Goal: Information Seeking & Learning: Learn about a topic

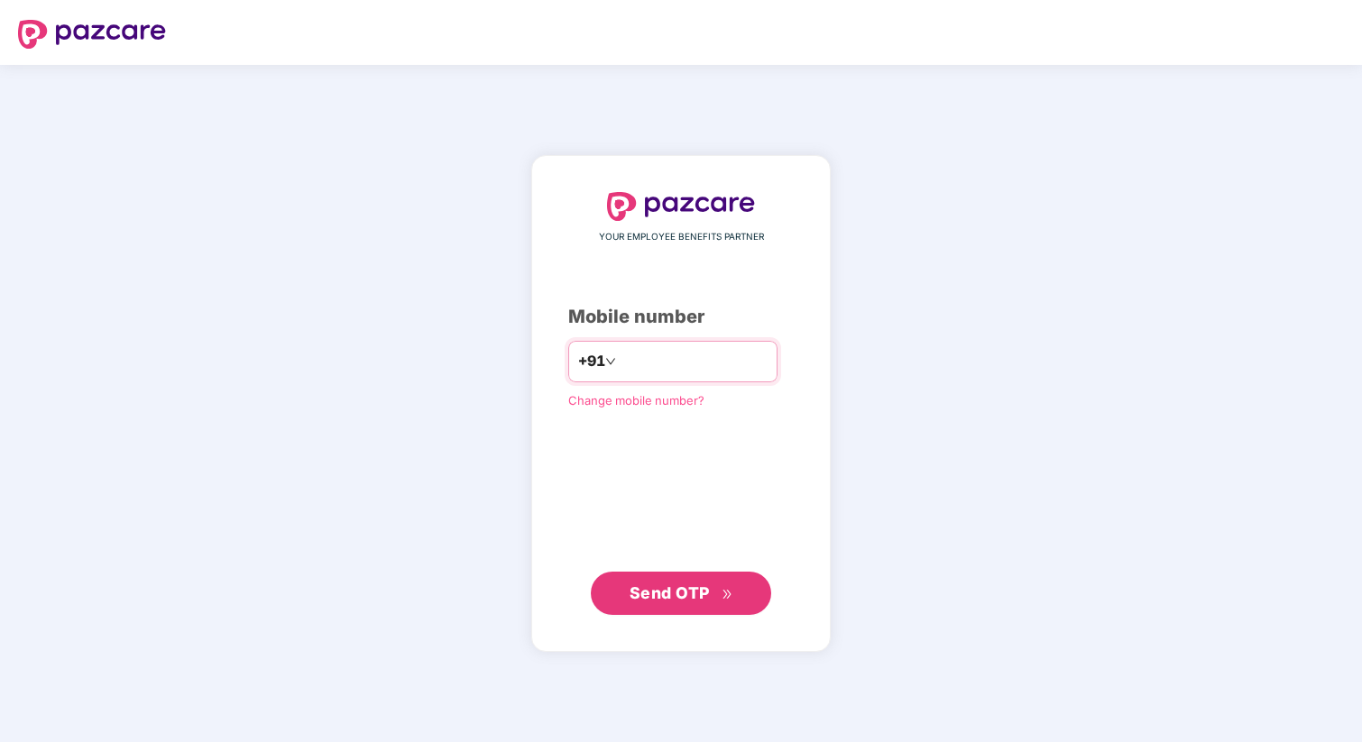
type input "**********"
click at [698, 583] on span "Send OTP" at bounding box center [682, 593] width 104 height 25
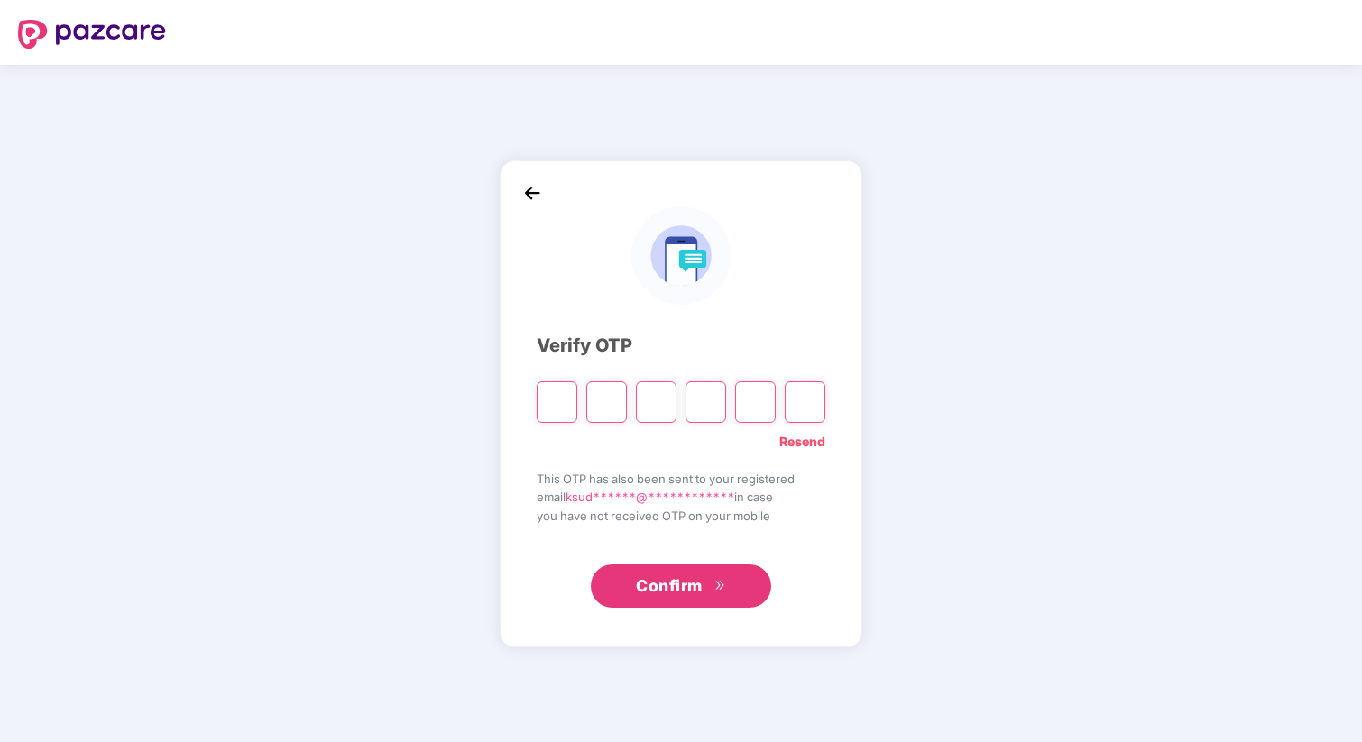
type input "*"
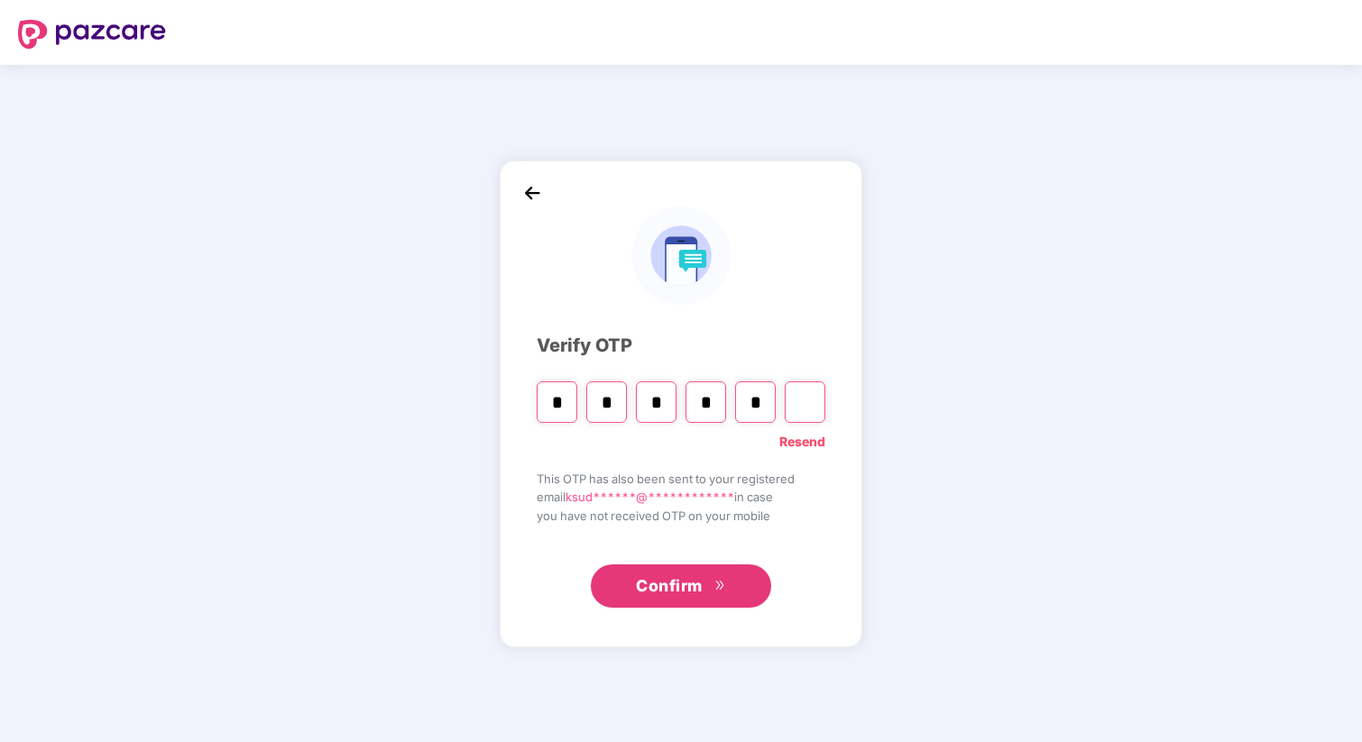
type input "*"
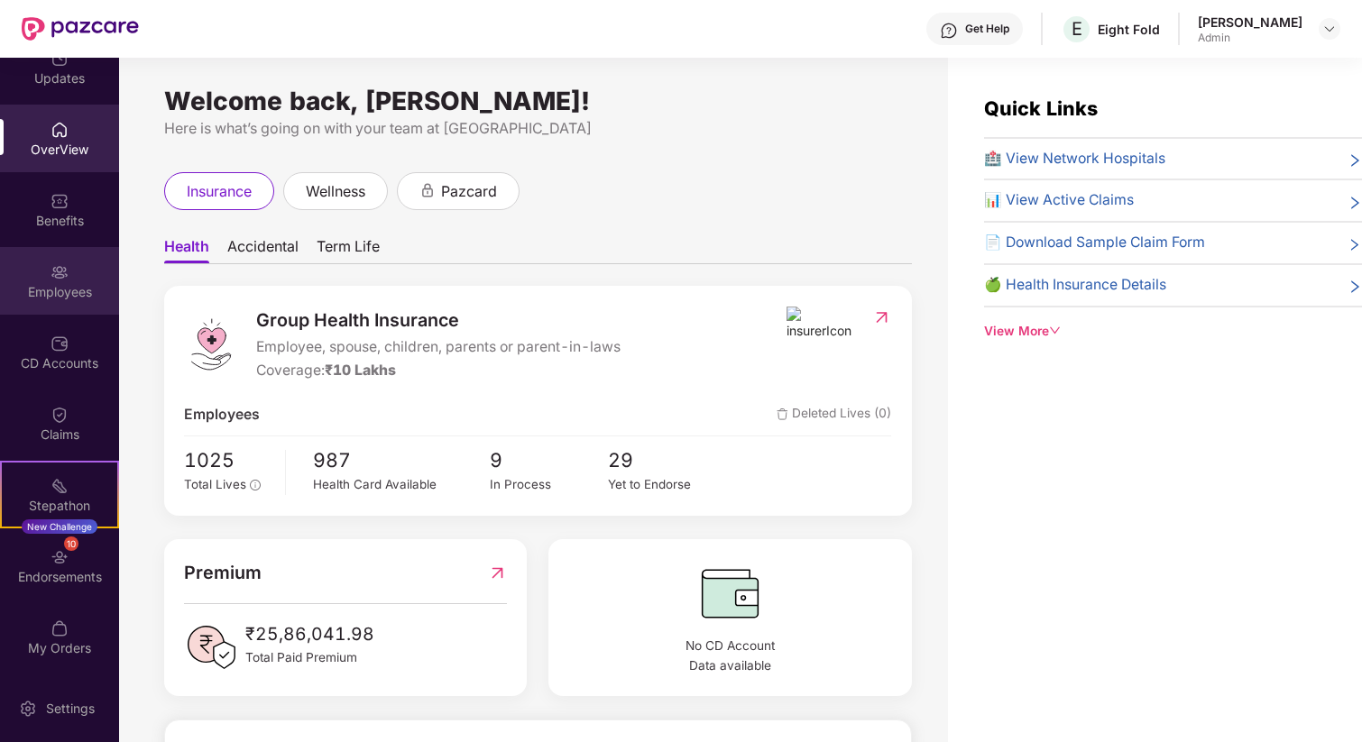
click at [52, 277] on img at bounding box center [60, 272] width 18 height 18
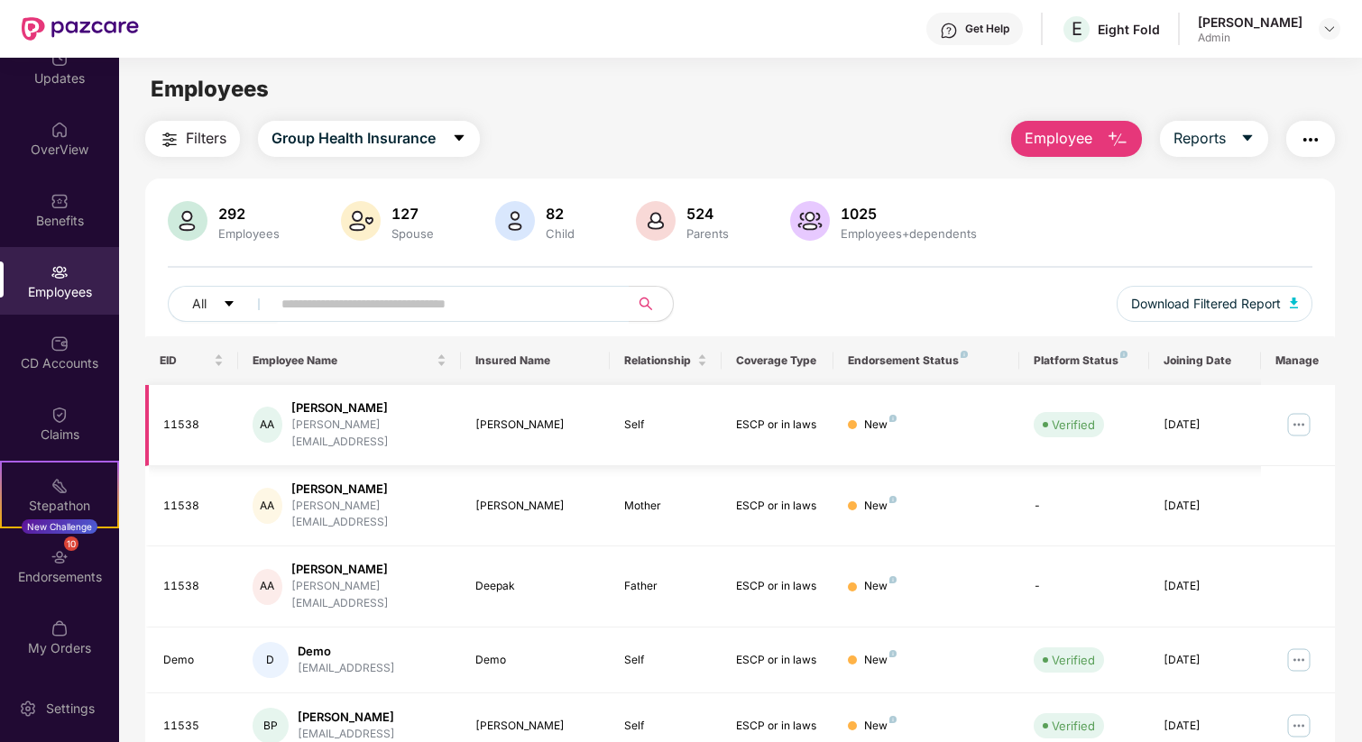
click at [1298, 416] on img at bounding box center [1298, 424] width 29 height 29
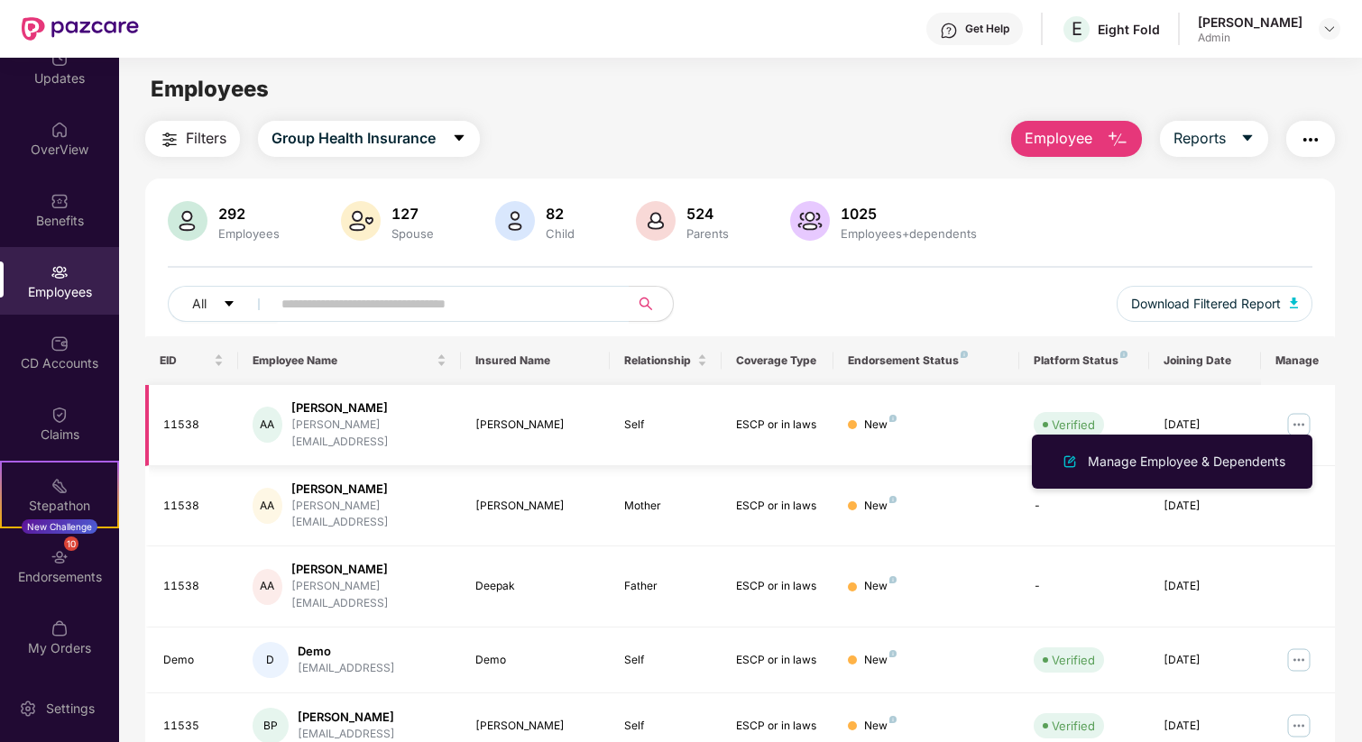
click at [566, 417] on div "Akhilesh Adithya" at bounding box center [535, 425] width 120 height 17
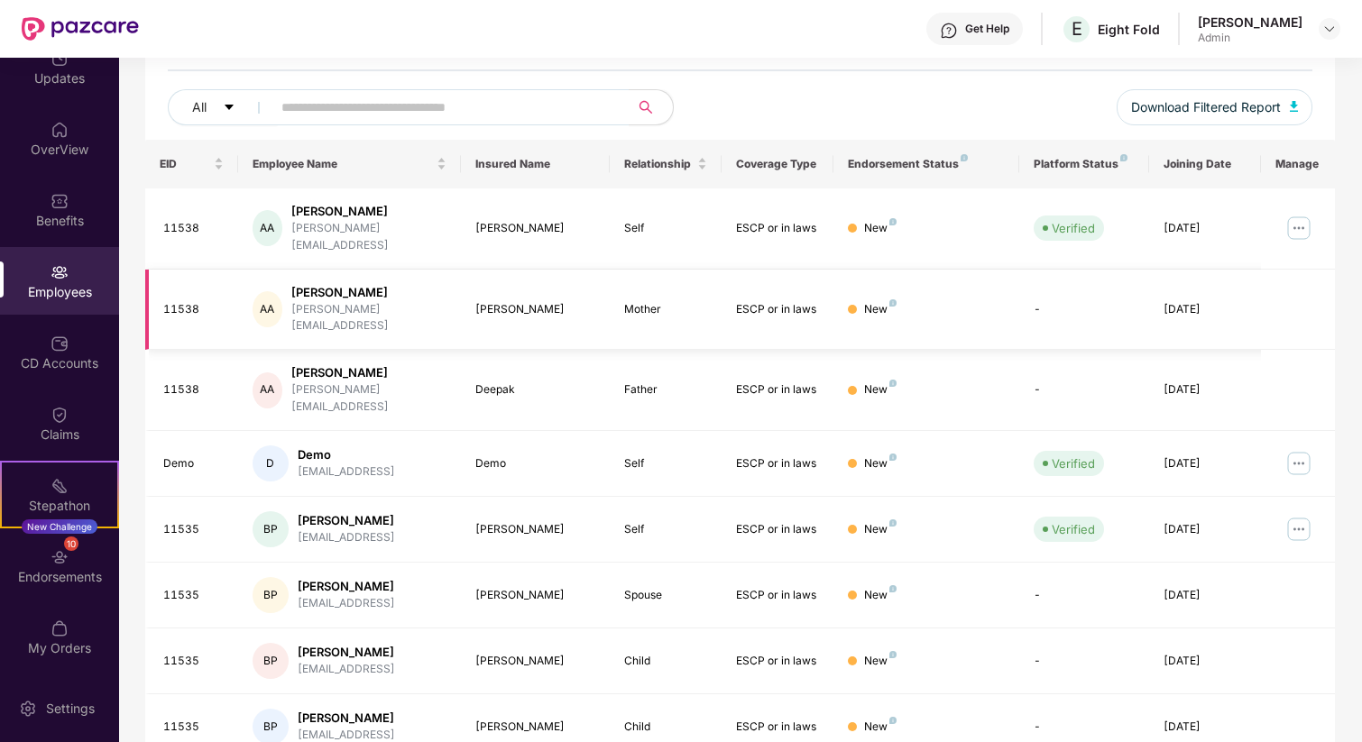
scroll to position [366, 0]
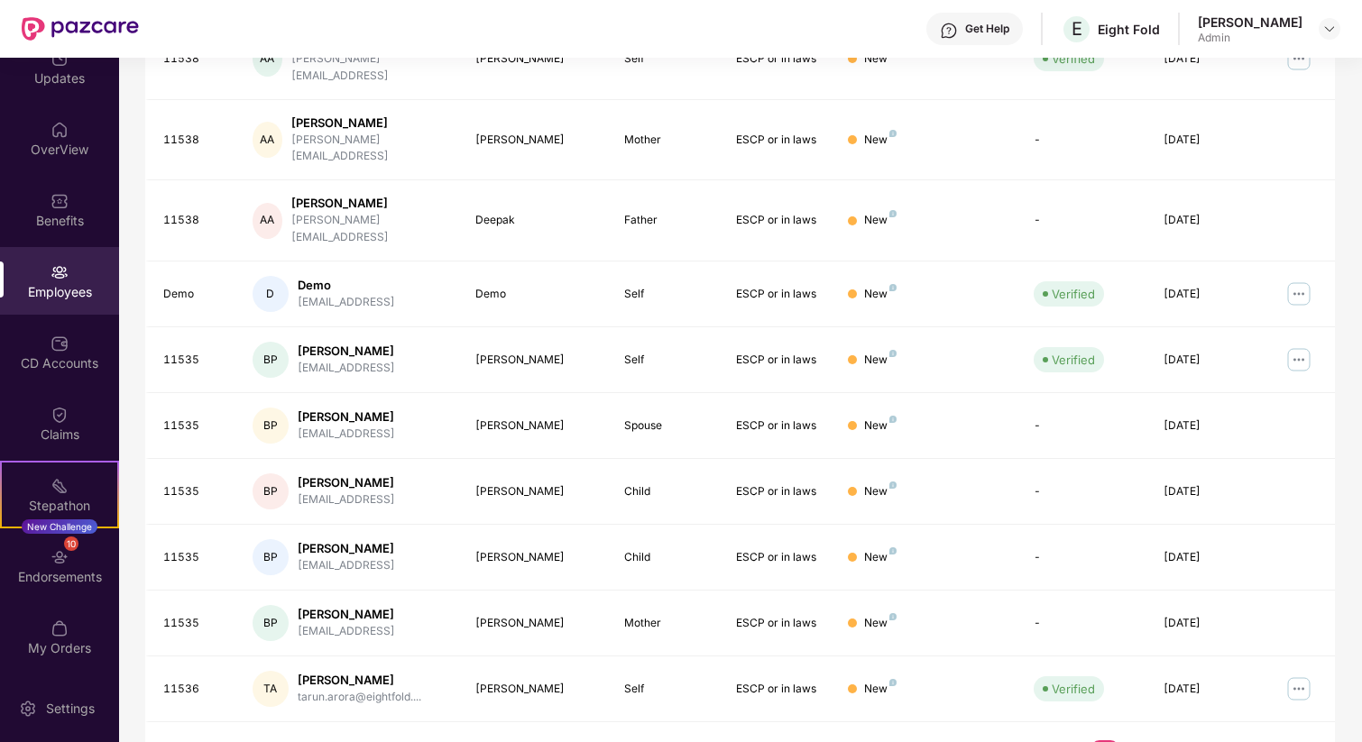
click at [1134, 741] on link "2" at bounding box center [1133, 754] width 29 height 27
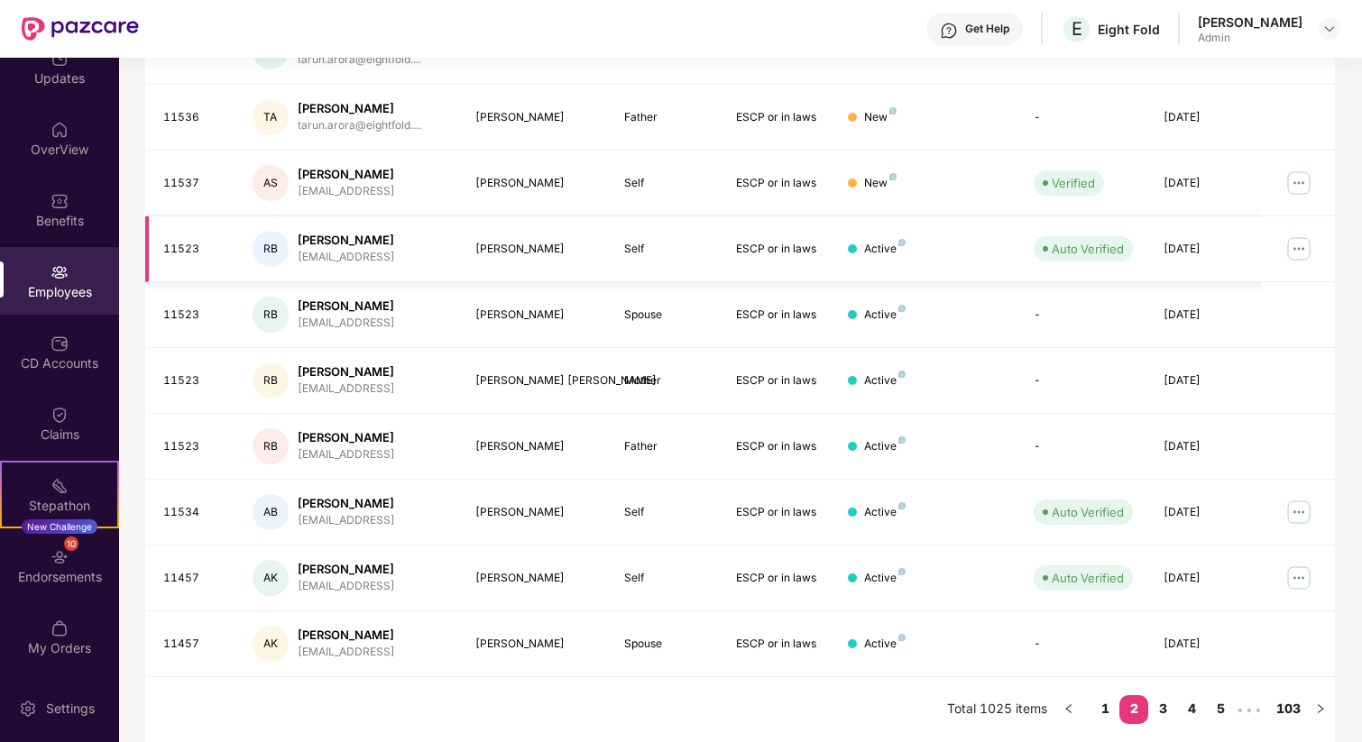
click at [1301, 242] on img at bounding box center [1298, 249] width 29 height 29
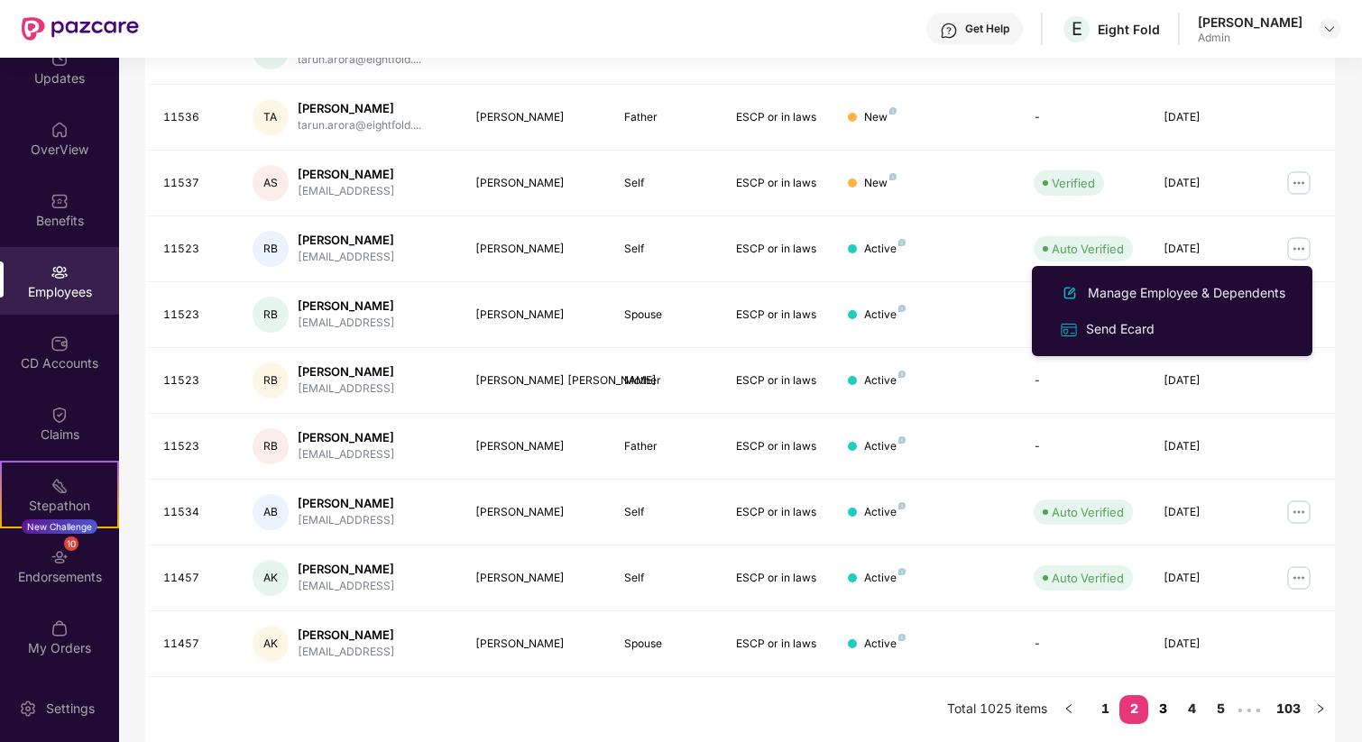
click at [1164, 713] on link "3" at bounding box center [1162, 708] width 29 height 27
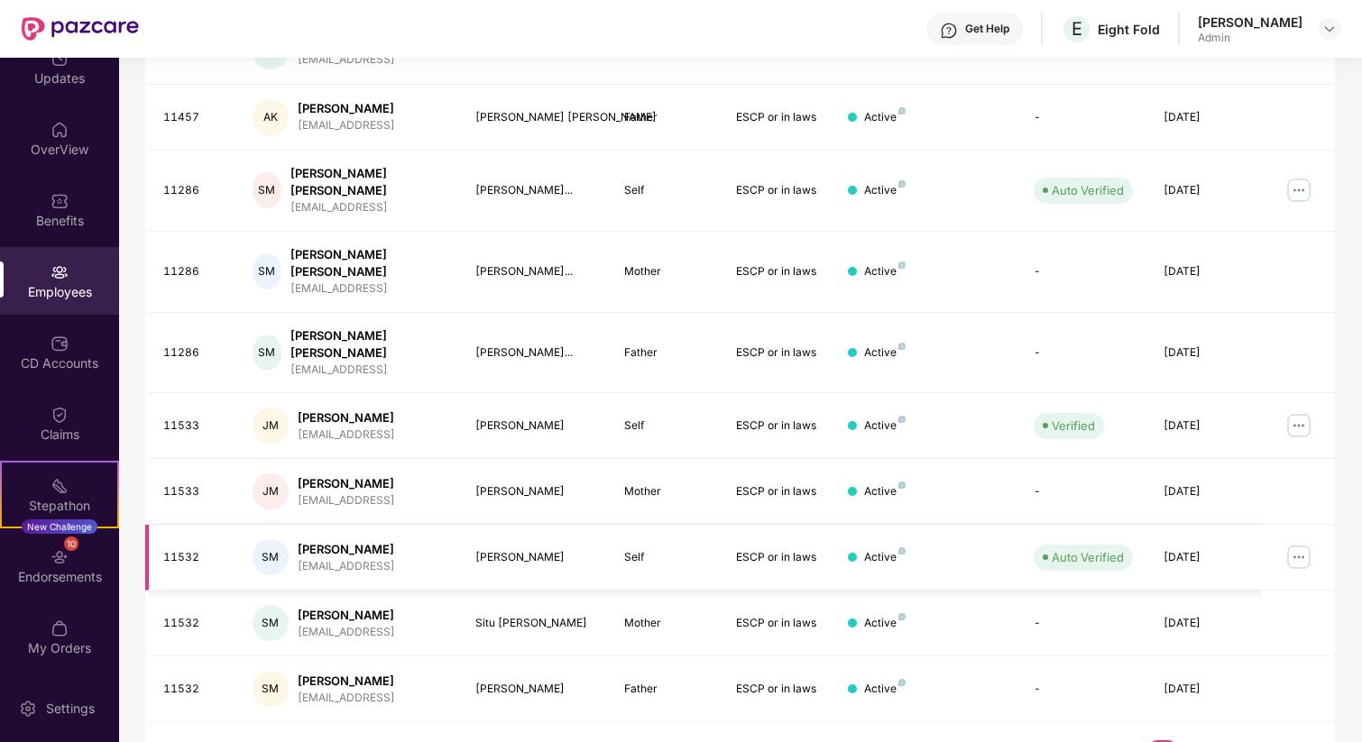
scroll to position [0, 0]
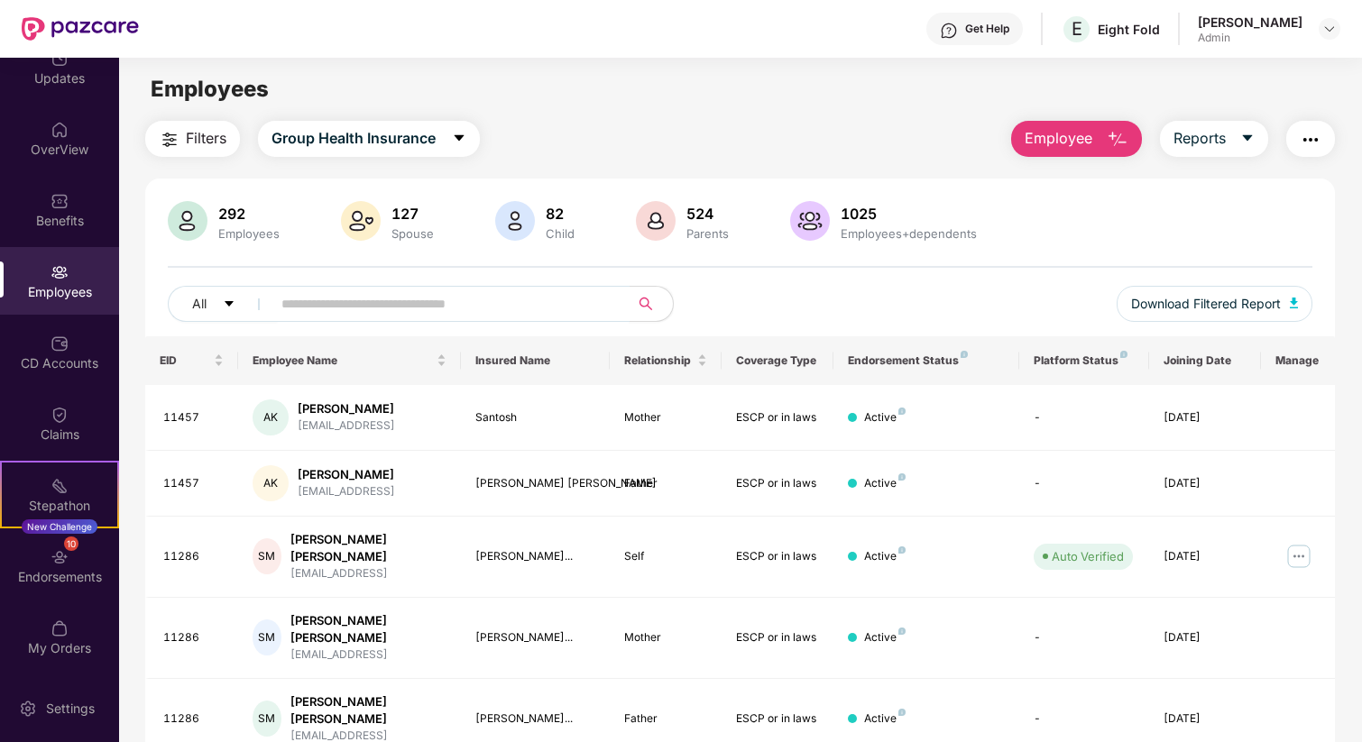
click at [340, 309] on input "text" at bounding box center [443, 303] width 324 height 27
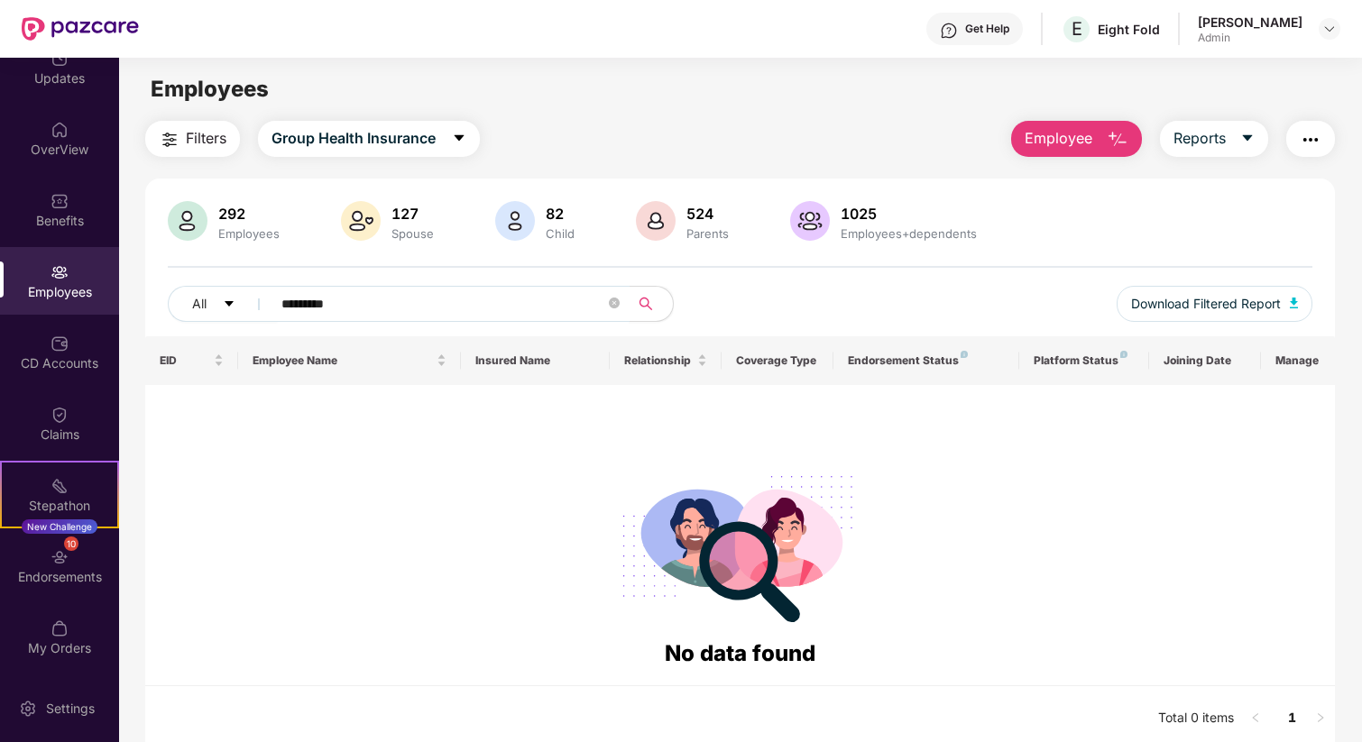
click at [316, 303] on input "*********" at bounding box center [443, 303] width 324 height 27
type input "********"
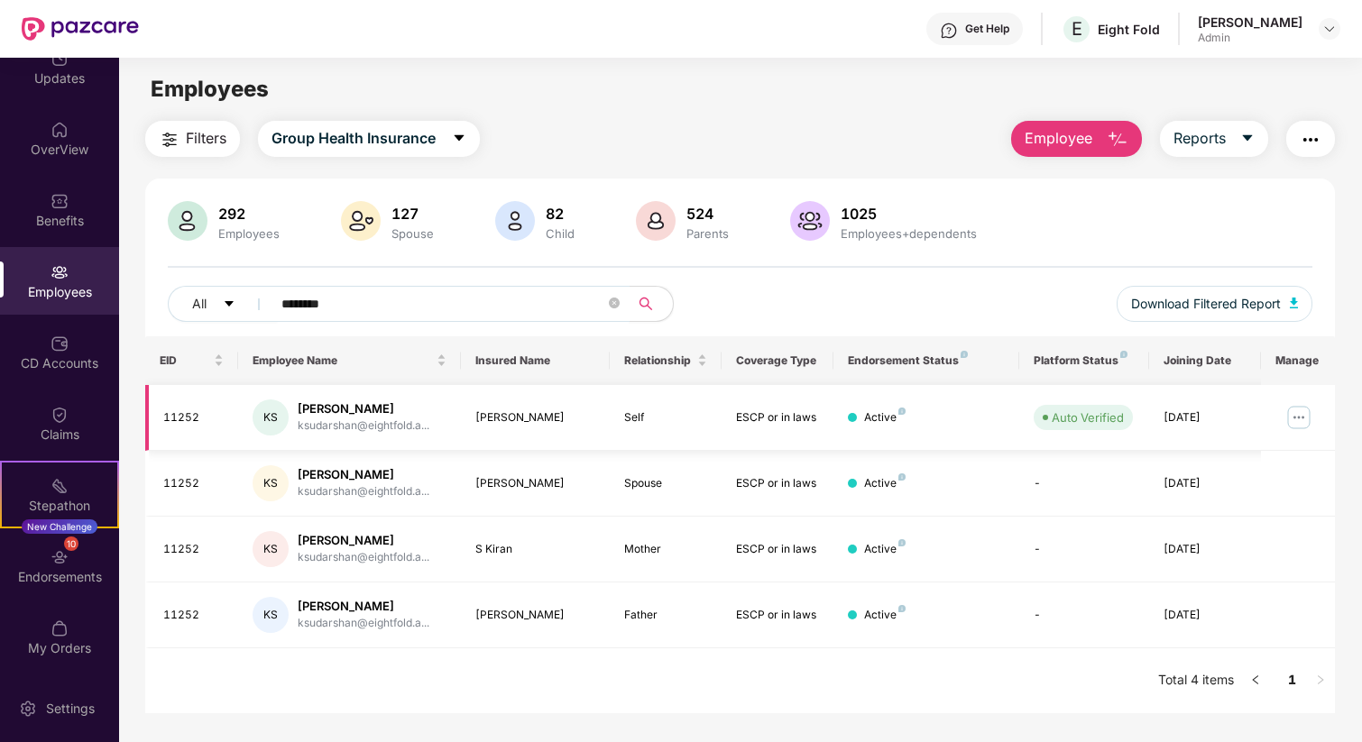
click at [1295, 415] on img at bounding box center [1298, 417] width 29 height 29
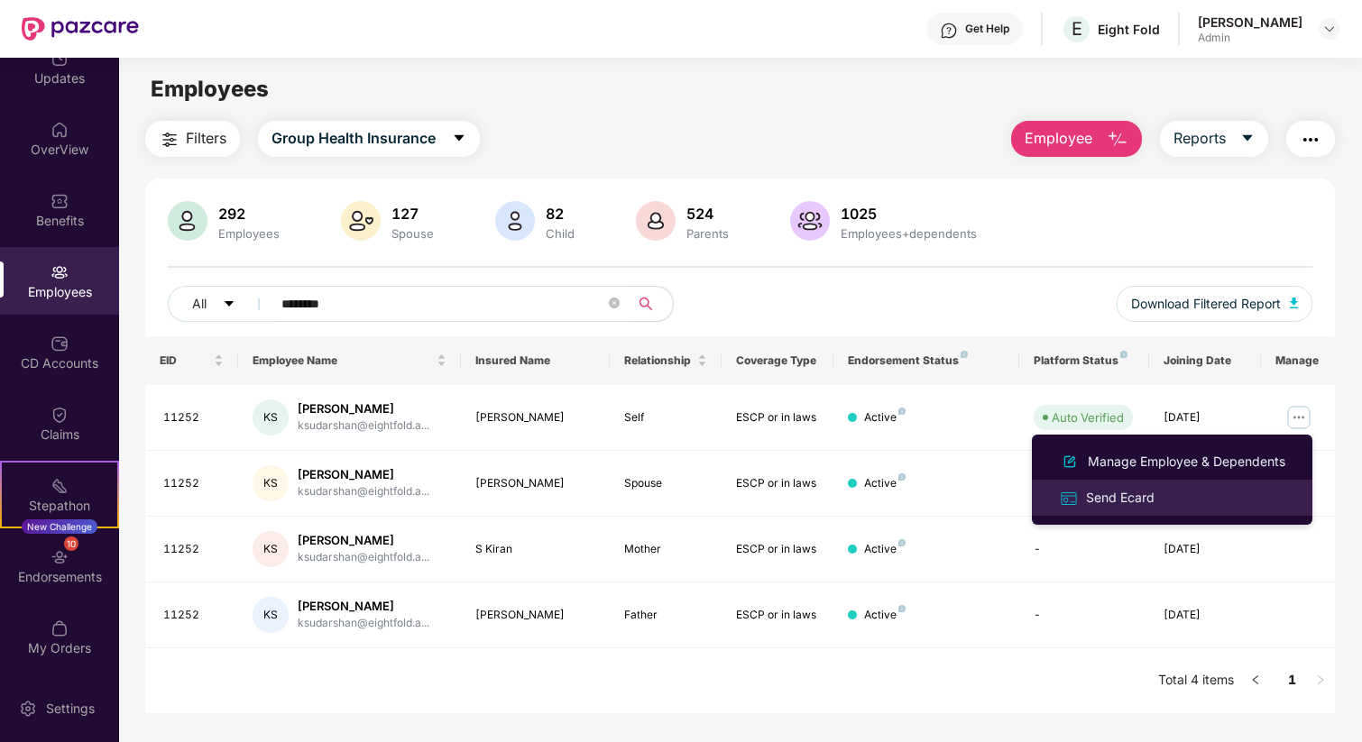
click at [1186, 491] on div "Send Ecard" at bounding box center [1172, 497] width 234 height 21
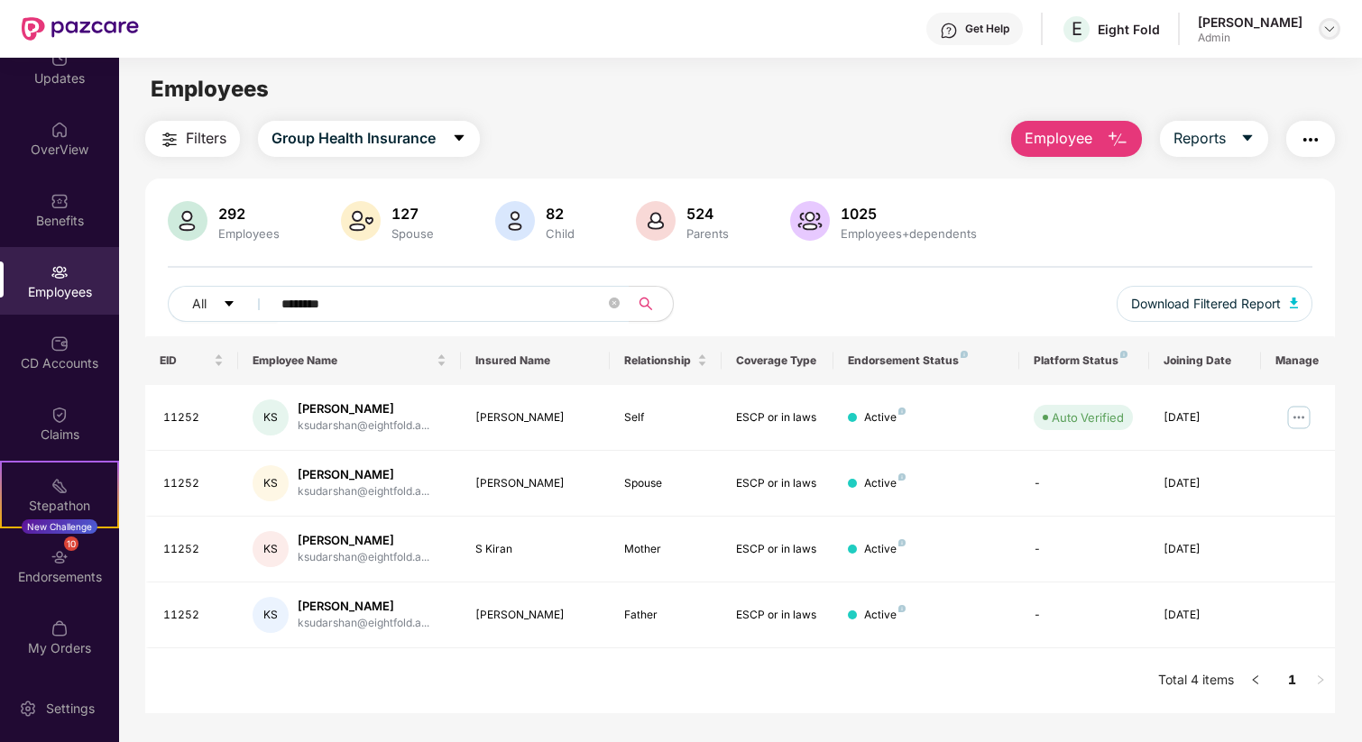
click at [1332, 32] on img at bounding box center [1329, 29] width 14 height 14
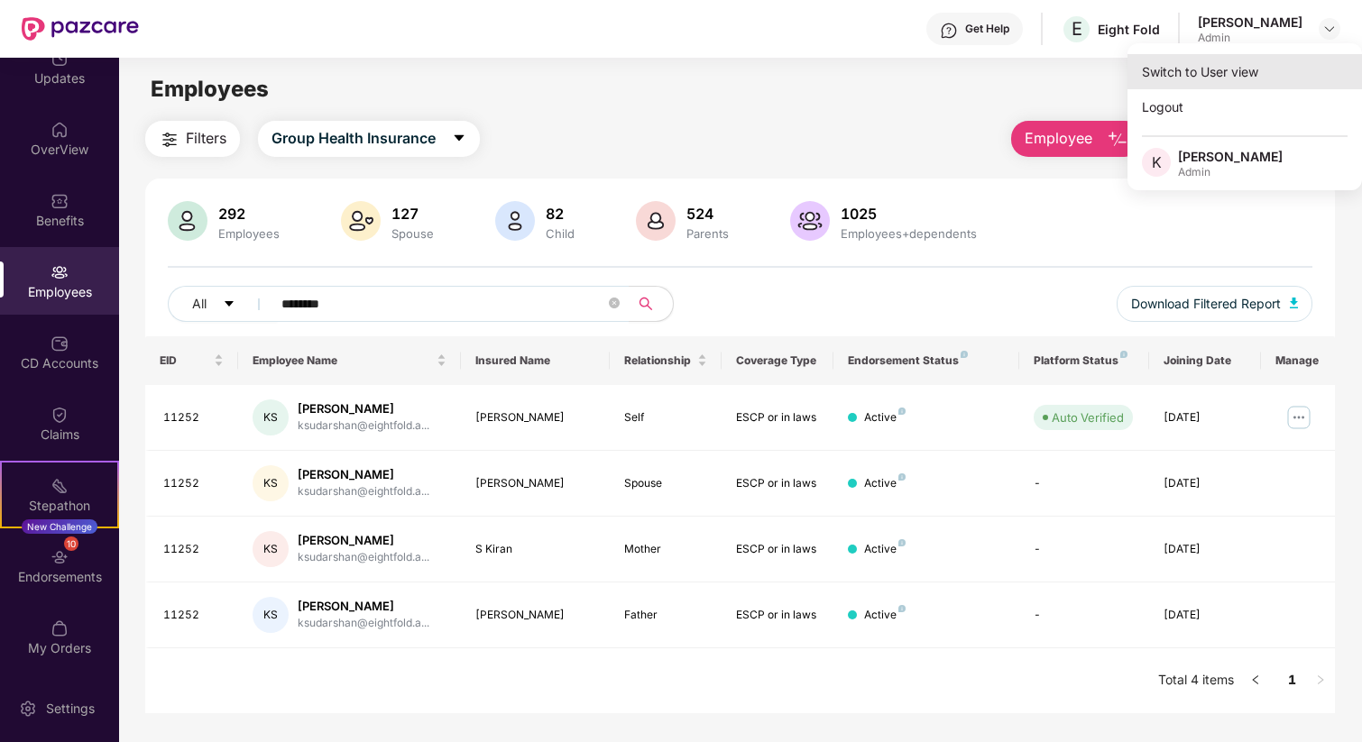
click at [1175, 62] on div "Switch to User view" at bounding box center [1244, 71] width 235 height 35
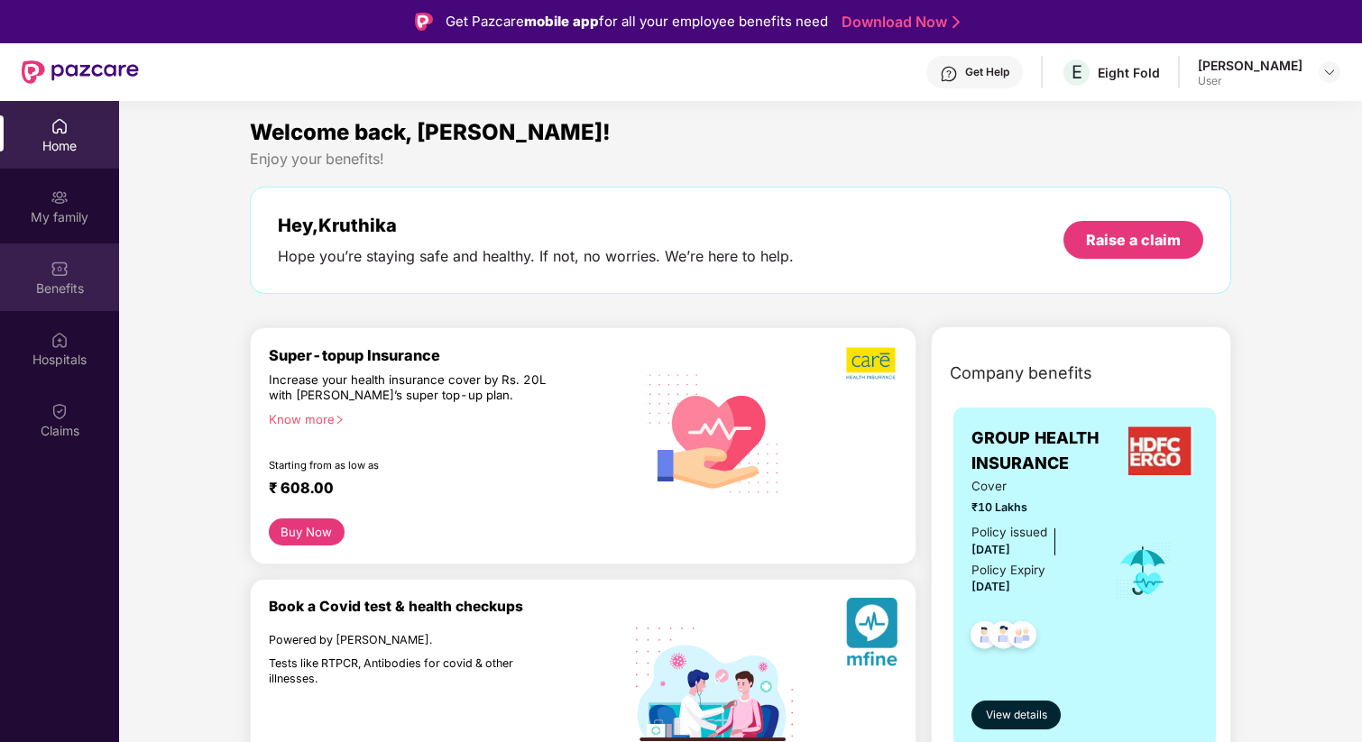
click at [46, 280] on div "Benefits" at bounding box center [59, 289] width 119 height 18
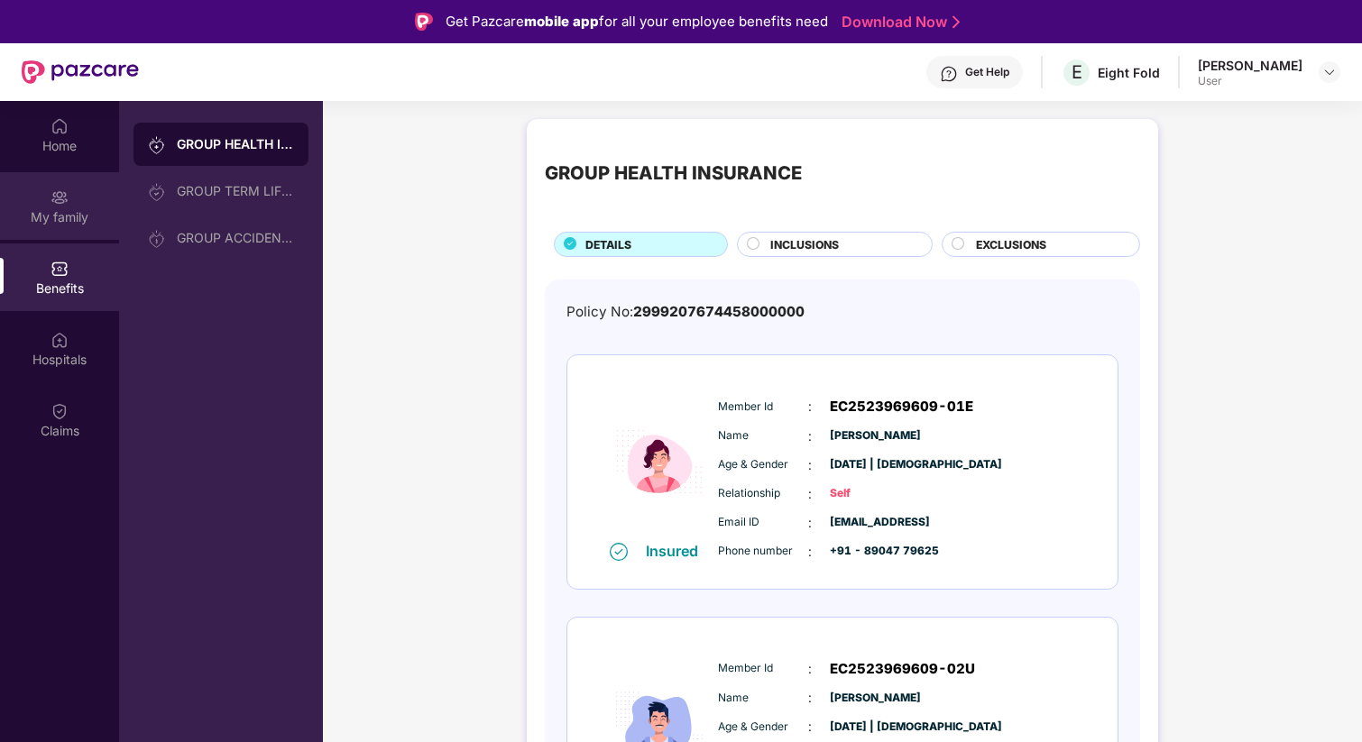
click at [79, 223] on div "My family" at bounding box center [59, 217] width 119 height 18
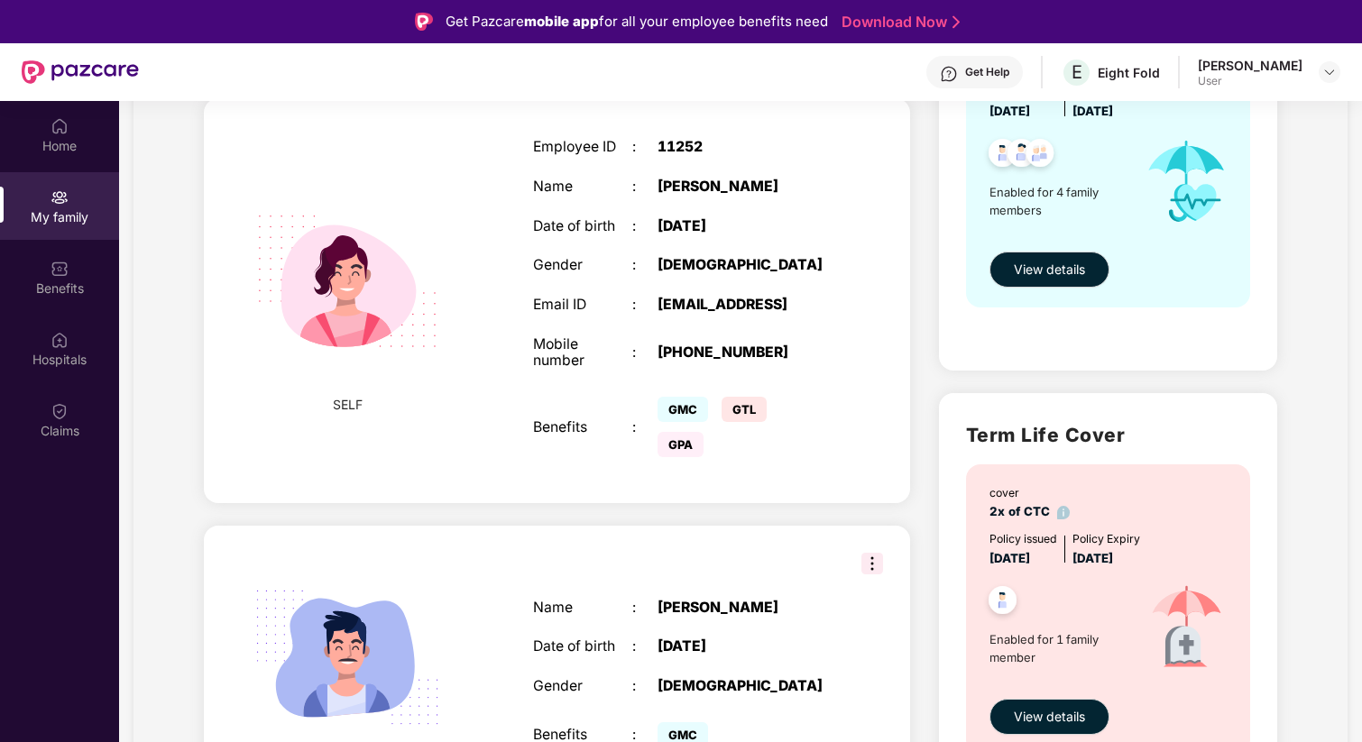
scroll to position [322, 0]
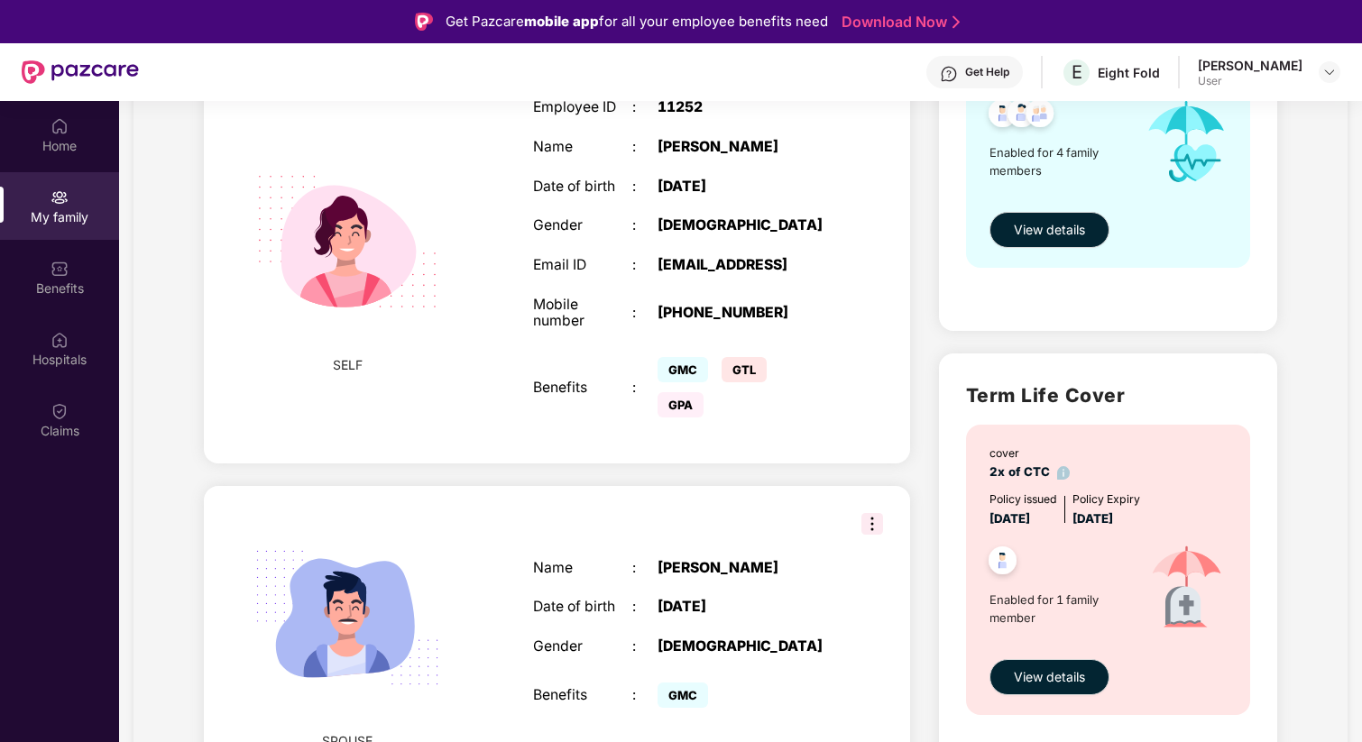
click at [563, 397] on div "Benefits" at bounding box center [582, 388] width 99 height 17
click at [424, 419] on div "SELF Employee ID : 11252 Name : Kruthika Sudarshan Date of birth : 25 Jan 1994 …" at bounding box center [557, 261] width 706 height 404
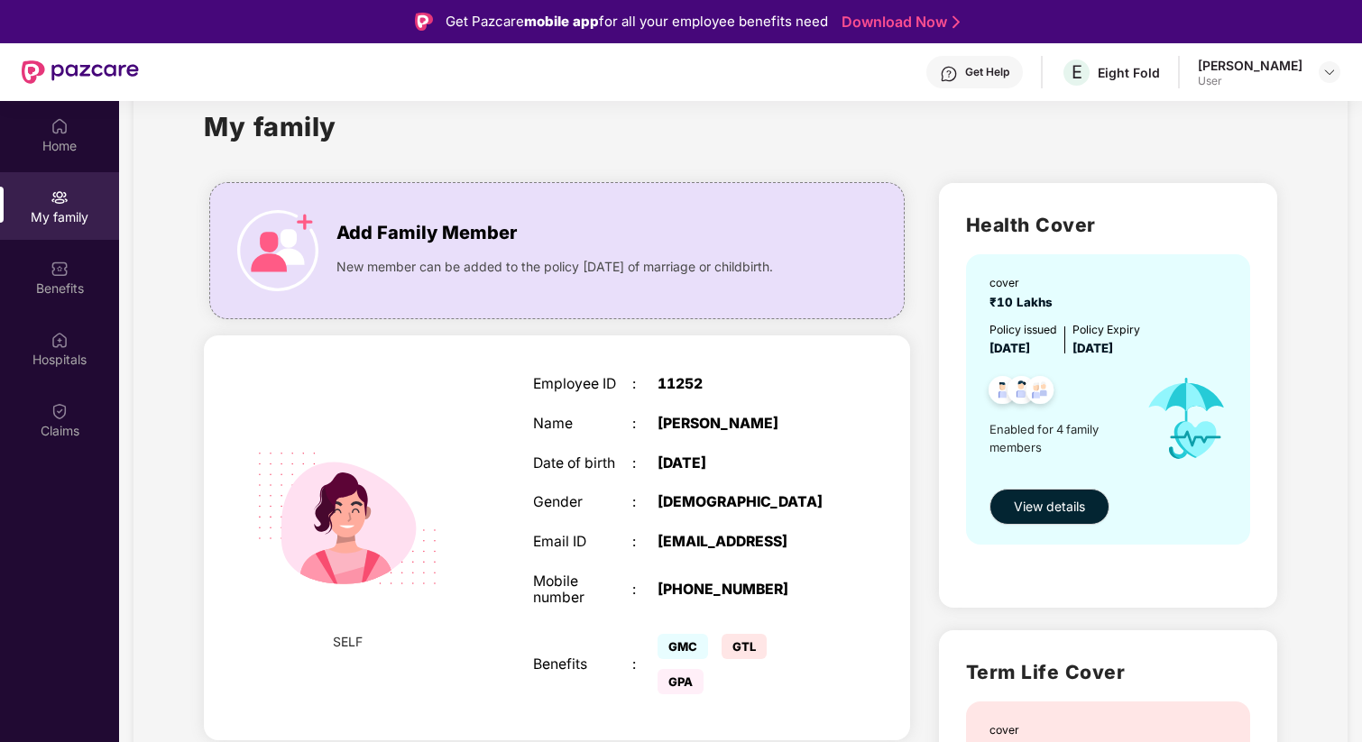
scroll to position [0, 0]
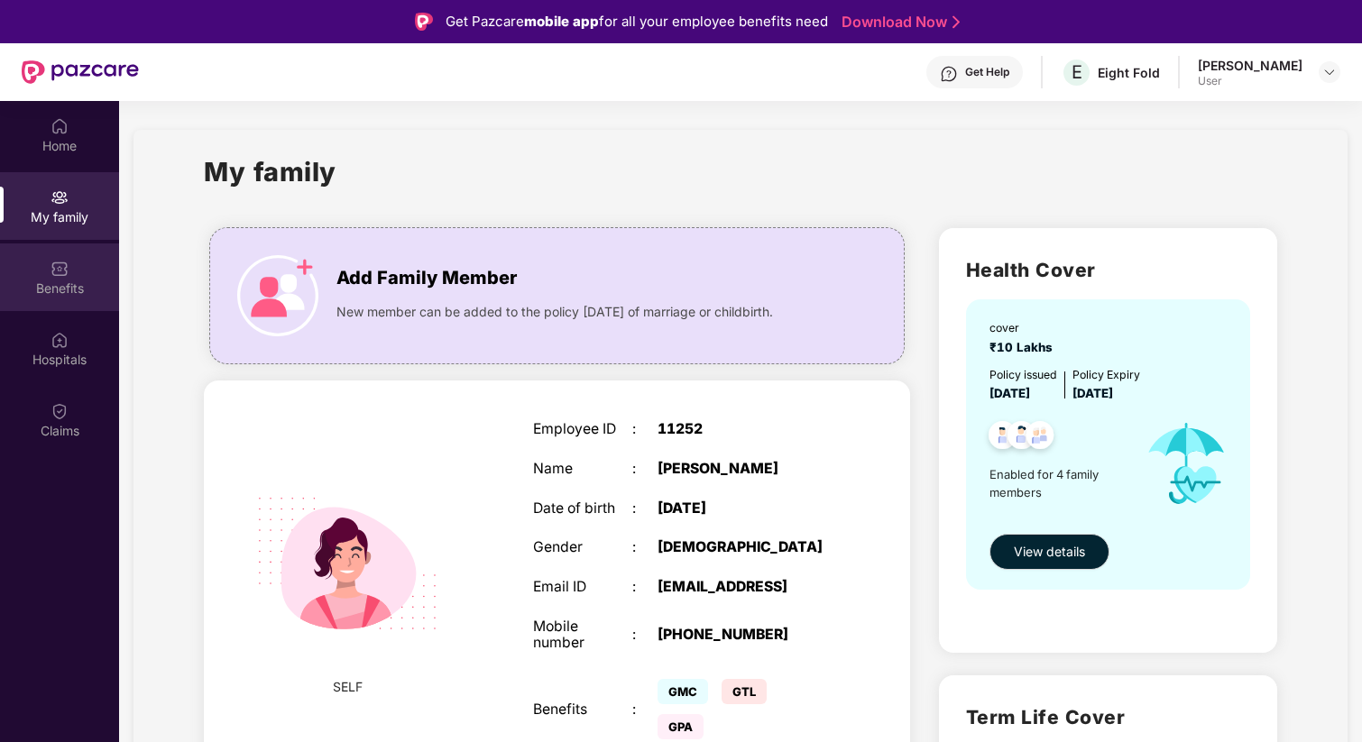
click at [44, 252] on div "Benefits" at bounding box center [59, 278] width 119 height 68
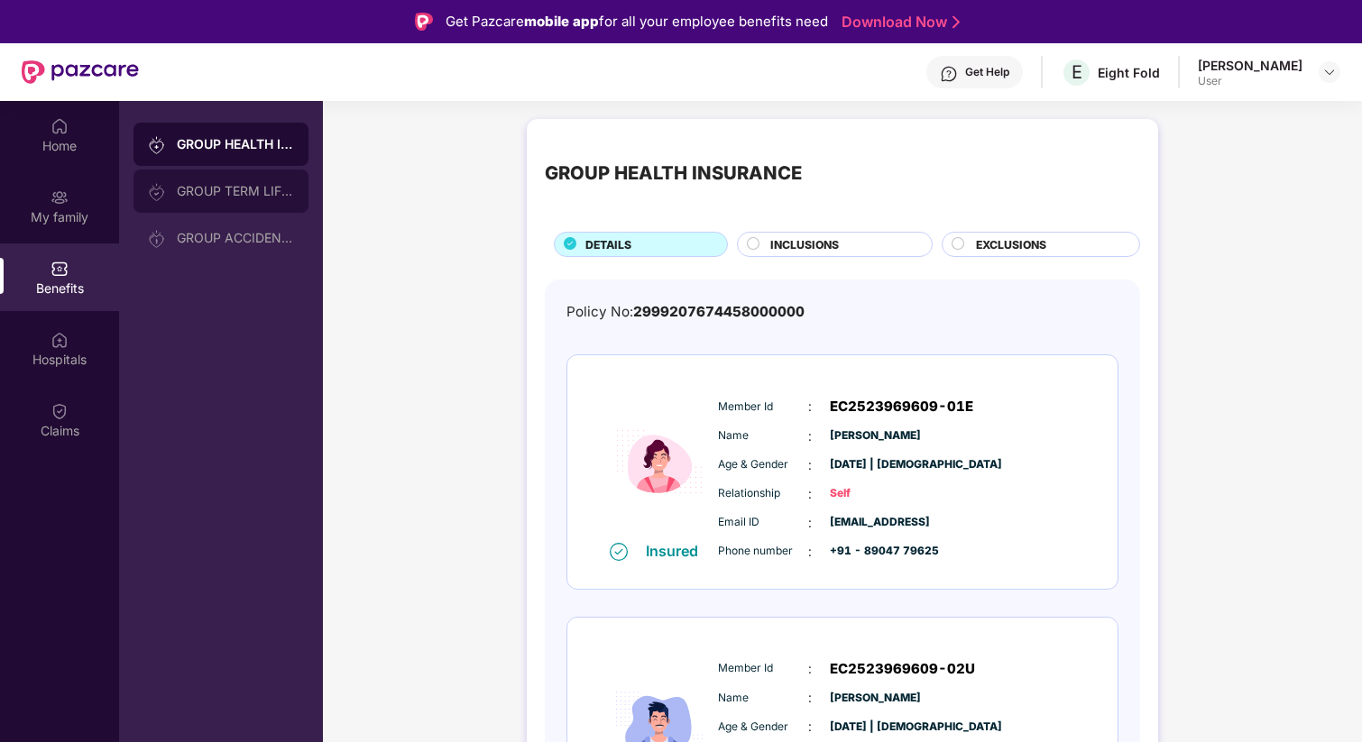
click at [291, 174] on div "GROUP TERM LIFE INSURANCE" at bounding box center [220, 191] width 175 height 43
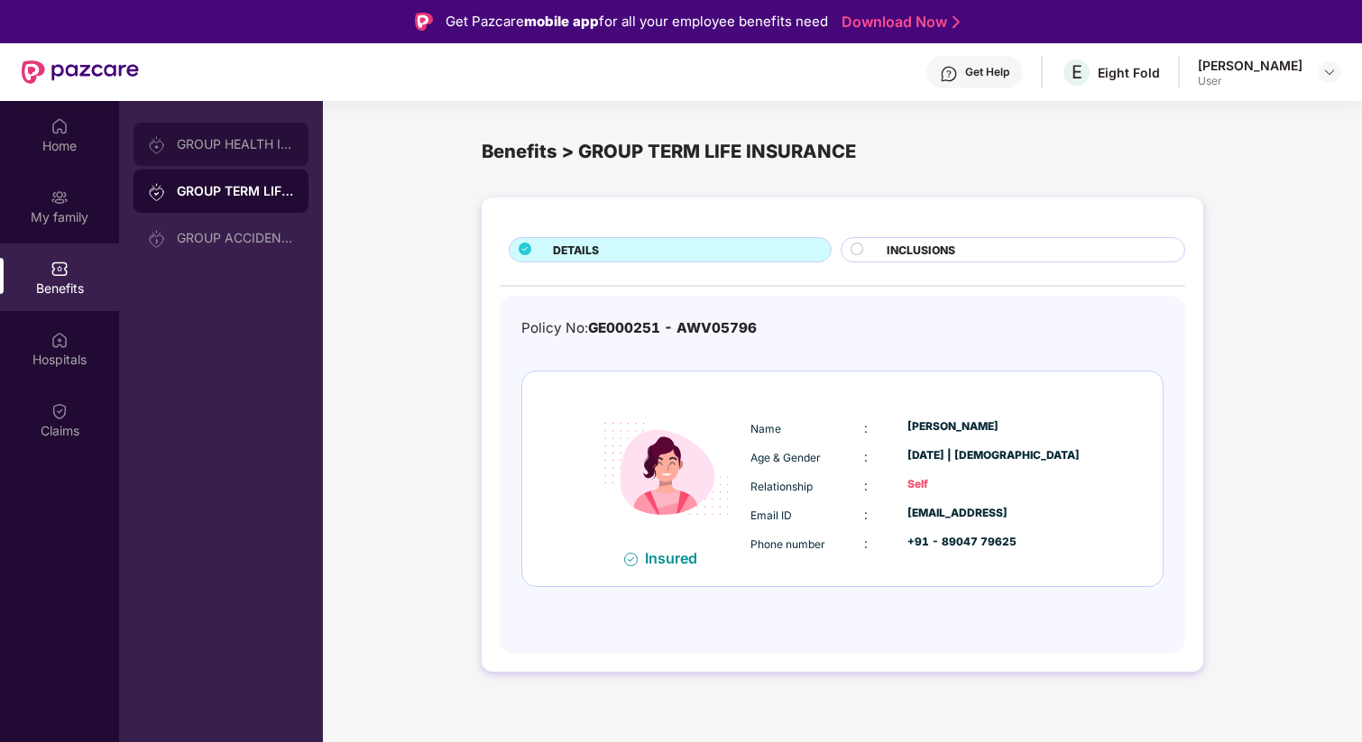
click at [264, 152] on div "GROUP HEALTH INSURANCE" at bounding box center [220, 144] width 175 height 43
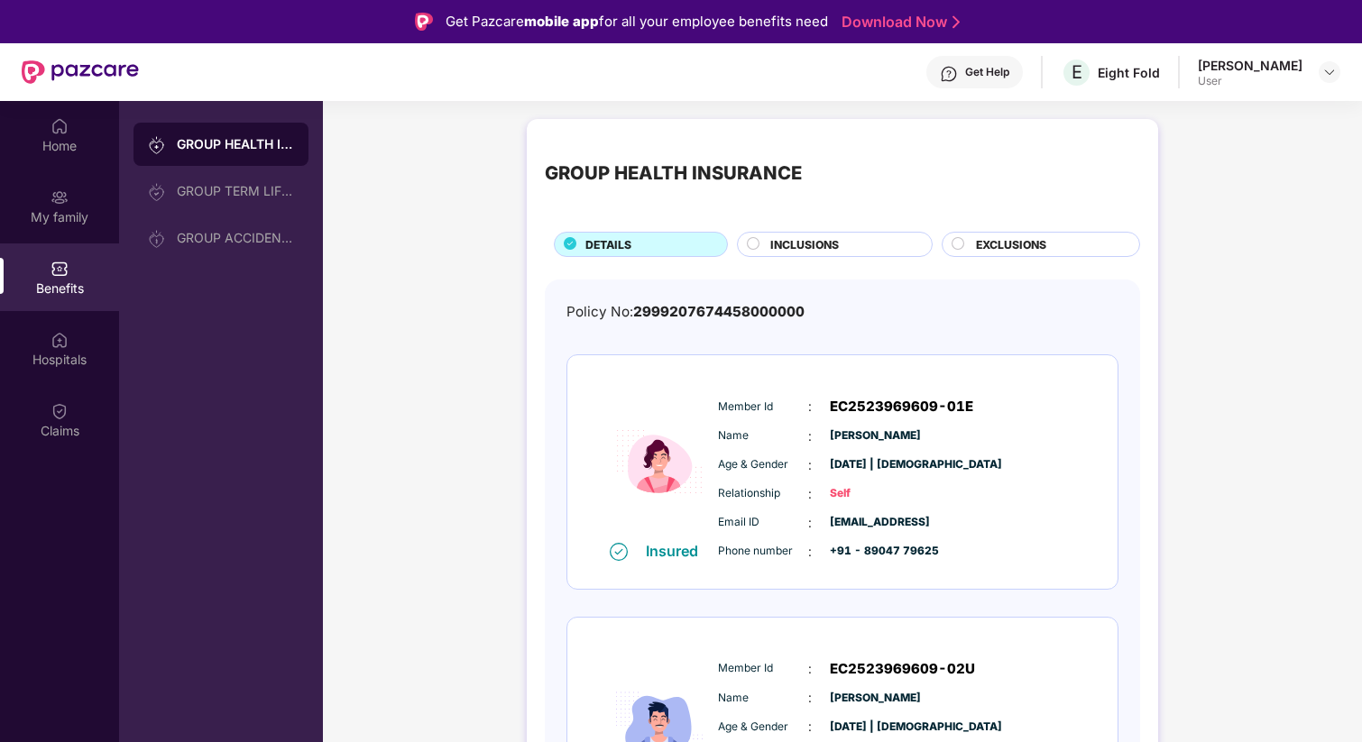
click at [761, 435] on span "Name" at bounding box center [763, 436] width 90 height 17
click at [65, 216] on div "My family" at bounding box center [59, 217] width 119 height 18
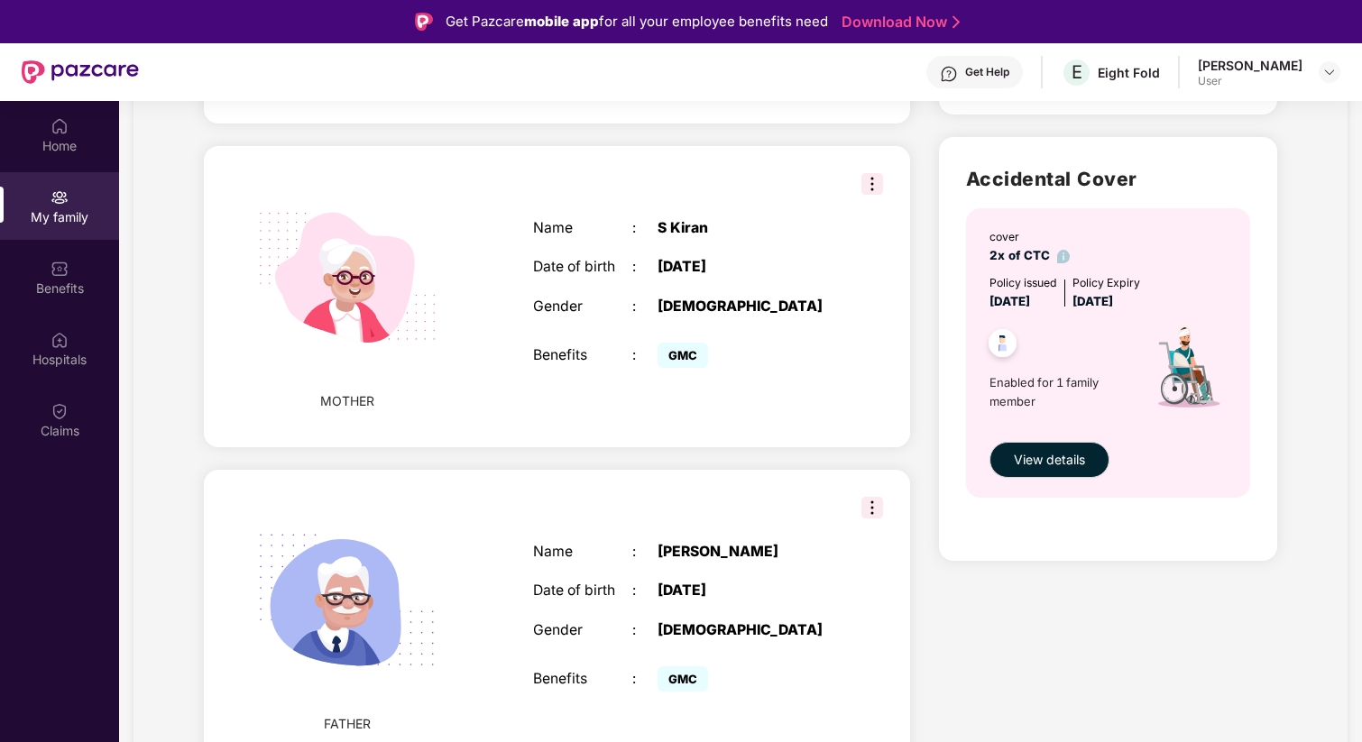
scroll to position [101, 0]
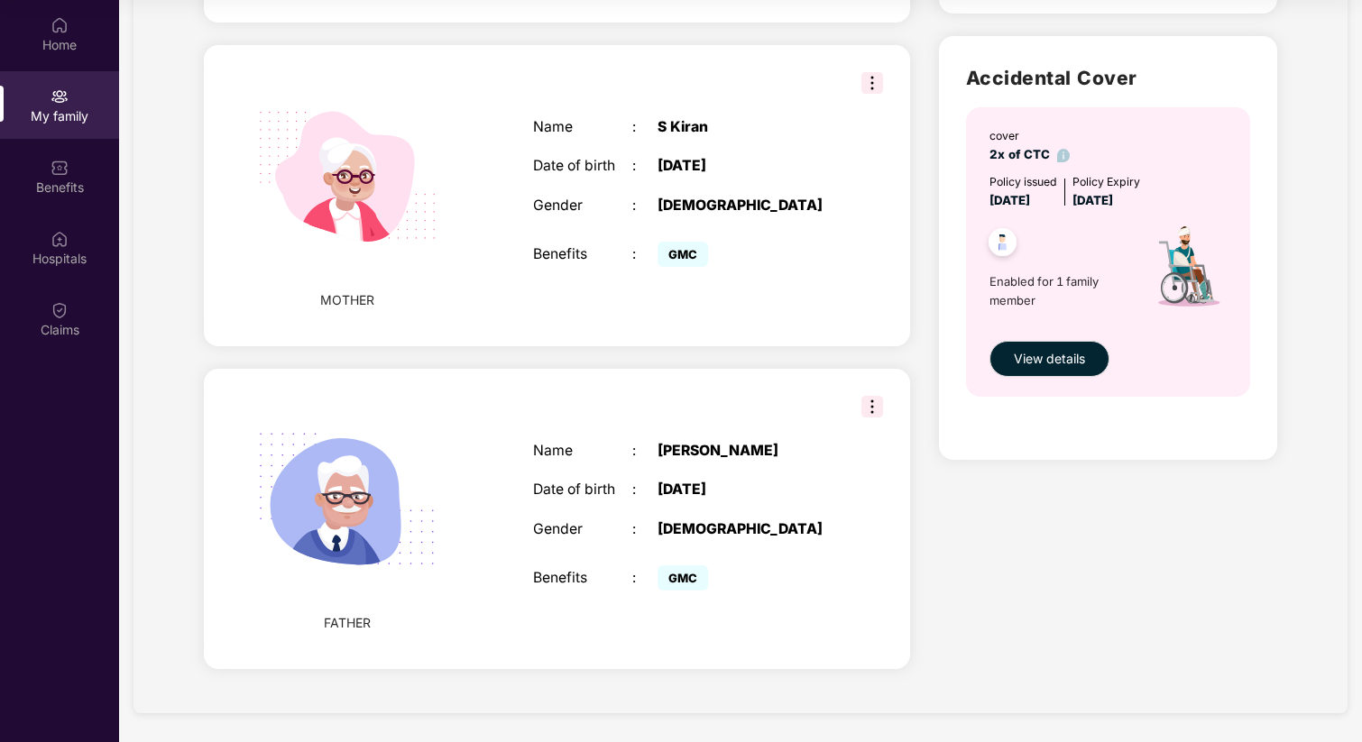
click at [865, 409] on img at bounding box center [872, 407] width 22 height 22
click at [777, 409] on div "FATHER Name : Sudarshan K Date of birth : 03 Feb 1963 Gender : MALE Benefits : …" at bounding box center [557, 519] width 706 height 301
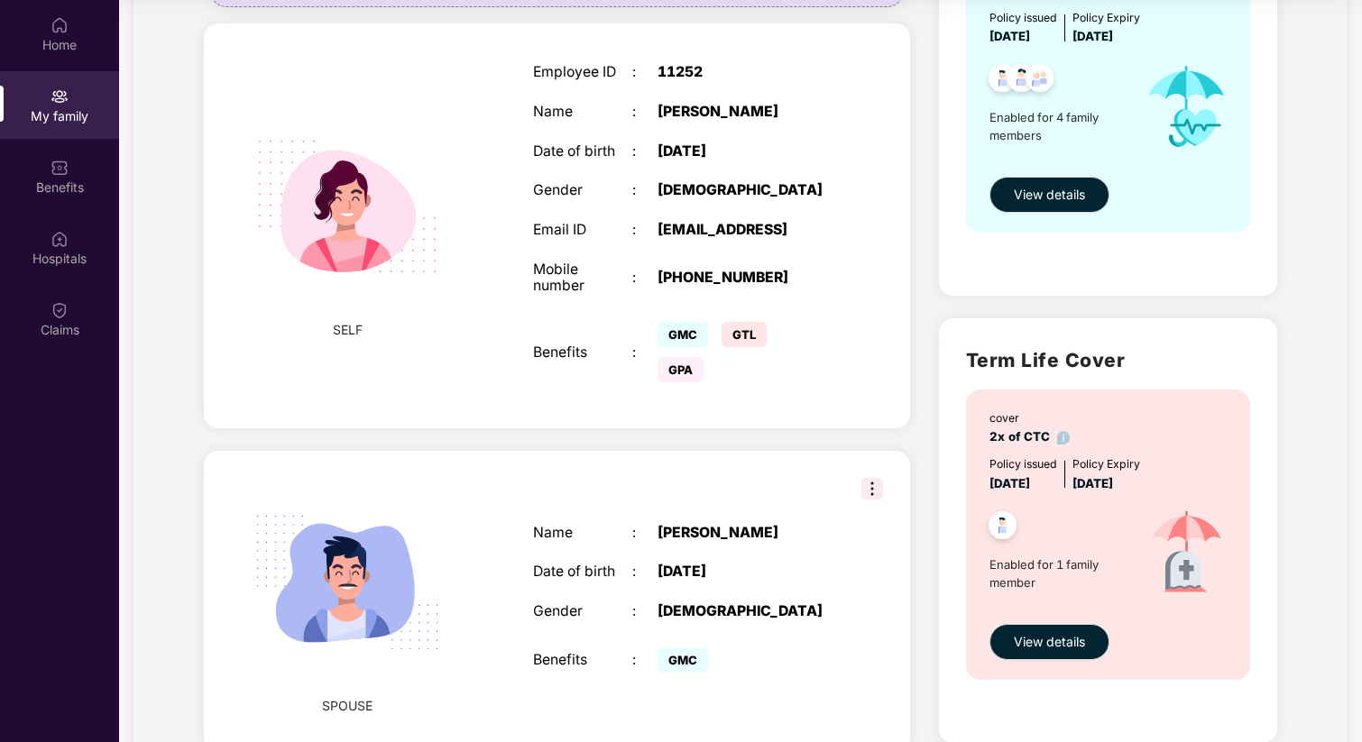
scroll to position [0, 0]
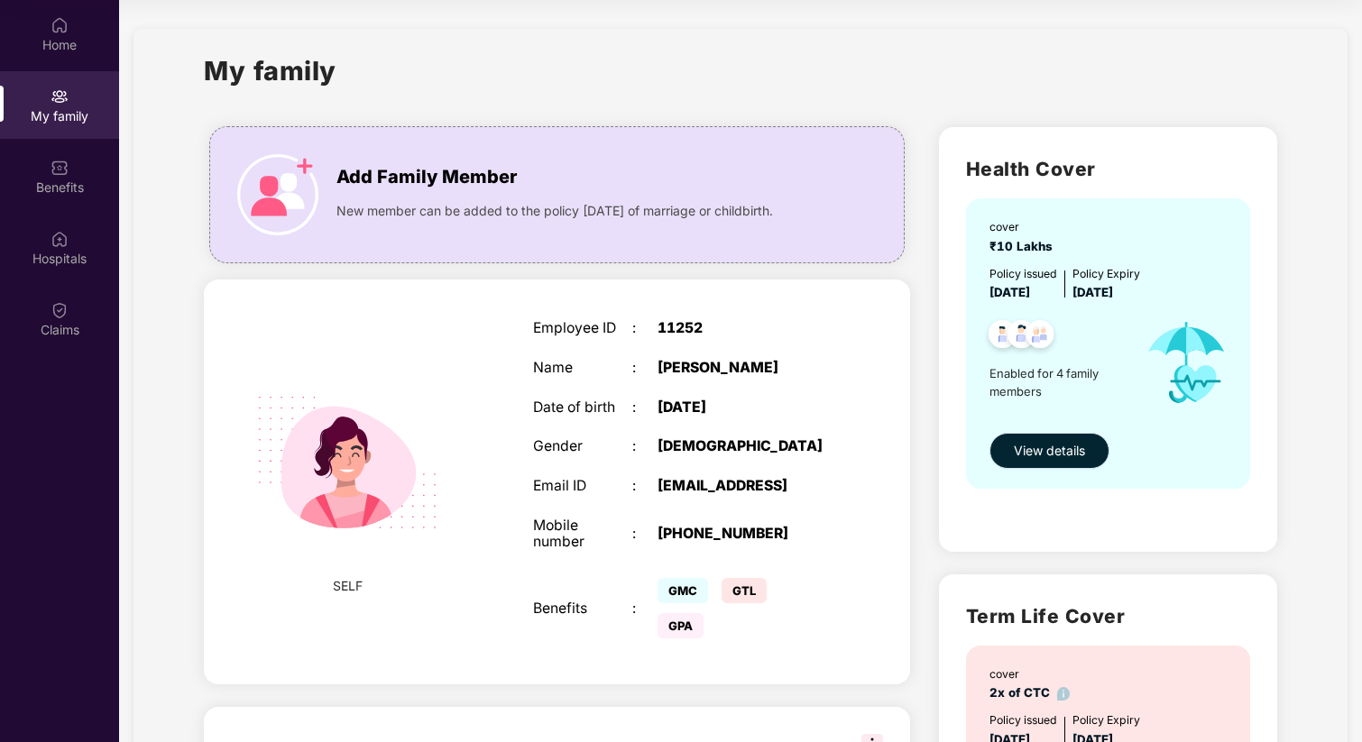
click at [1044, 459] on span "View details" at bounding box center [1049, 451] width 71 height 20
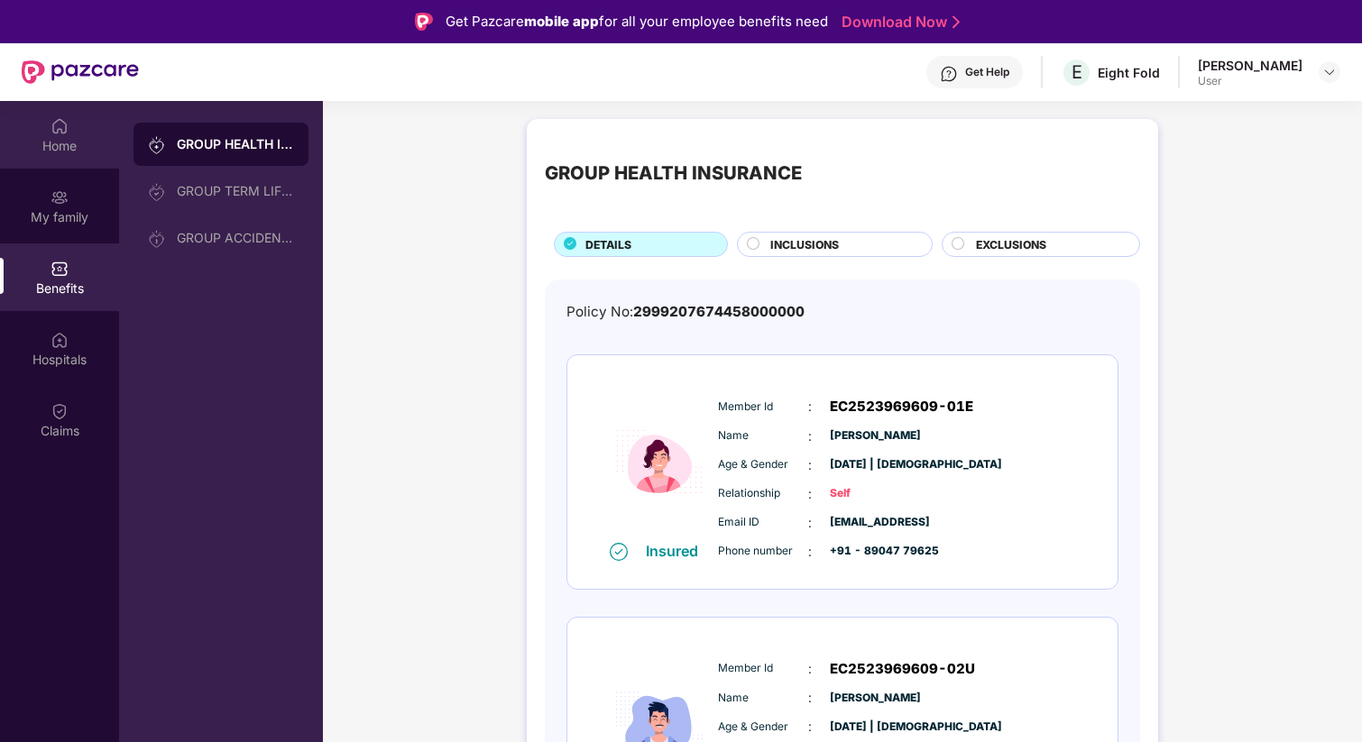
click at [61, 143] on div "Home" at bounding box center [59, 146] width 119 height 18
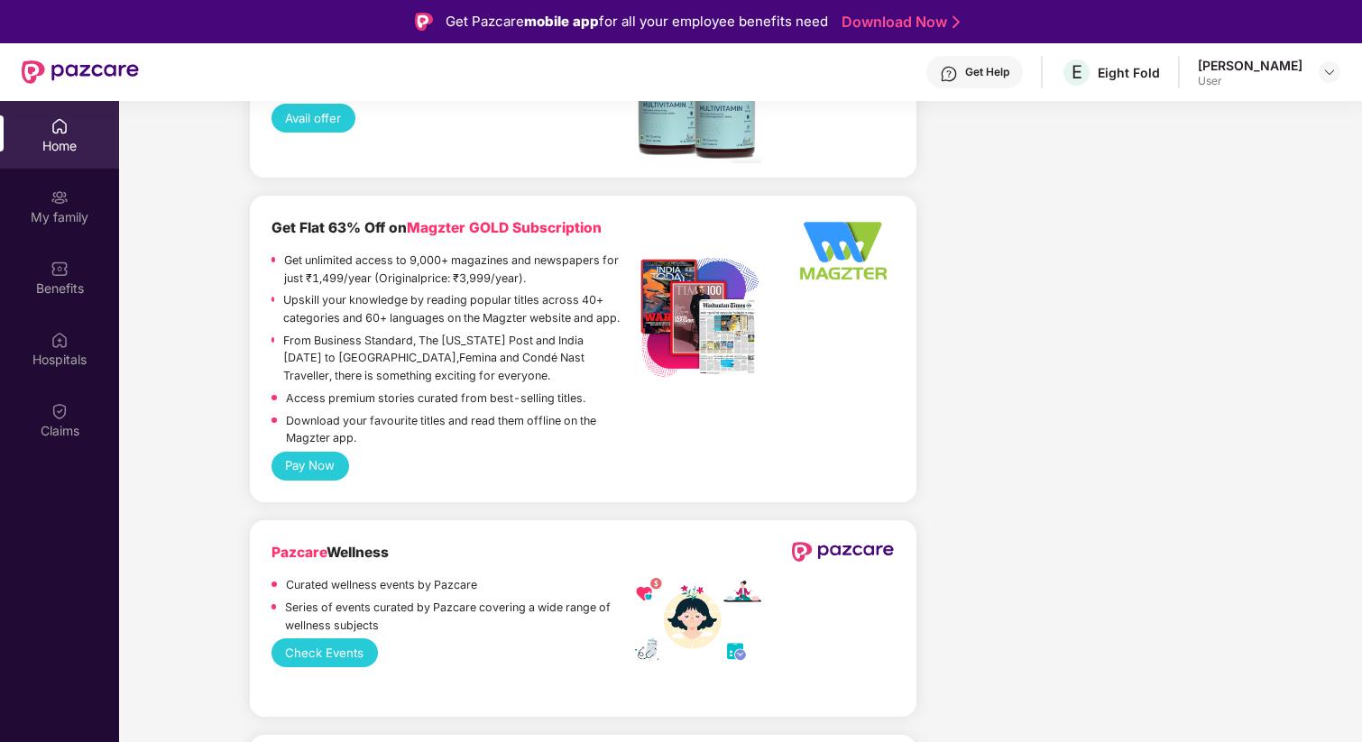
scroll to position [2866, 0]
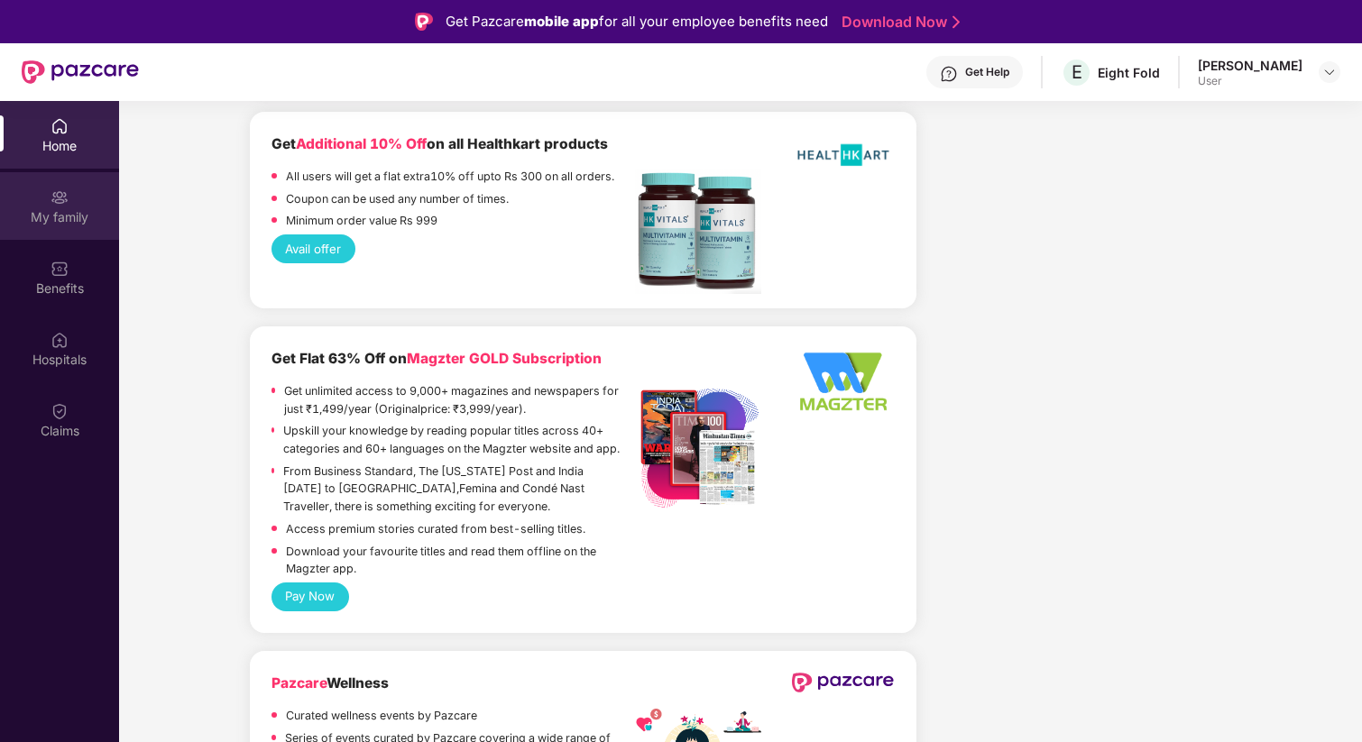
click at [60, 211] on div "My family" at bounding box center [59, 217] width 119 height 18
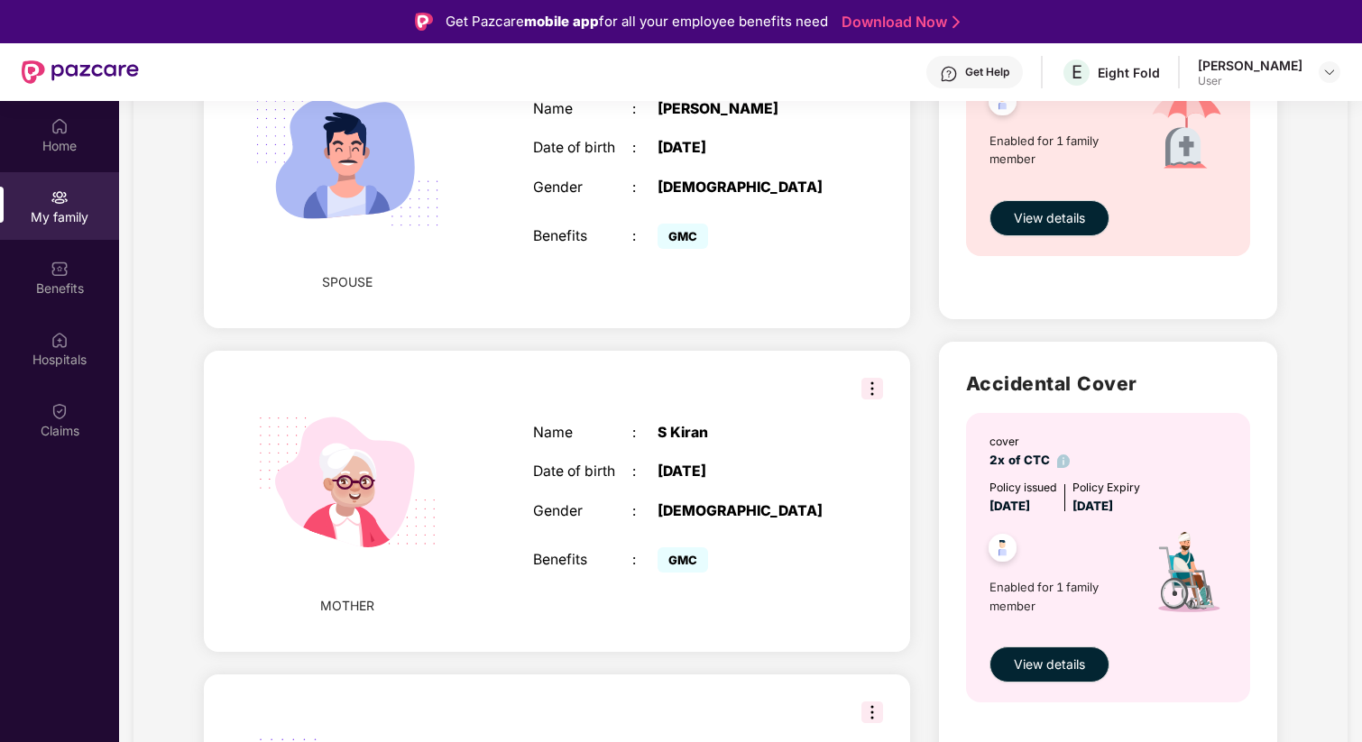
scroll to position [1008, 0]
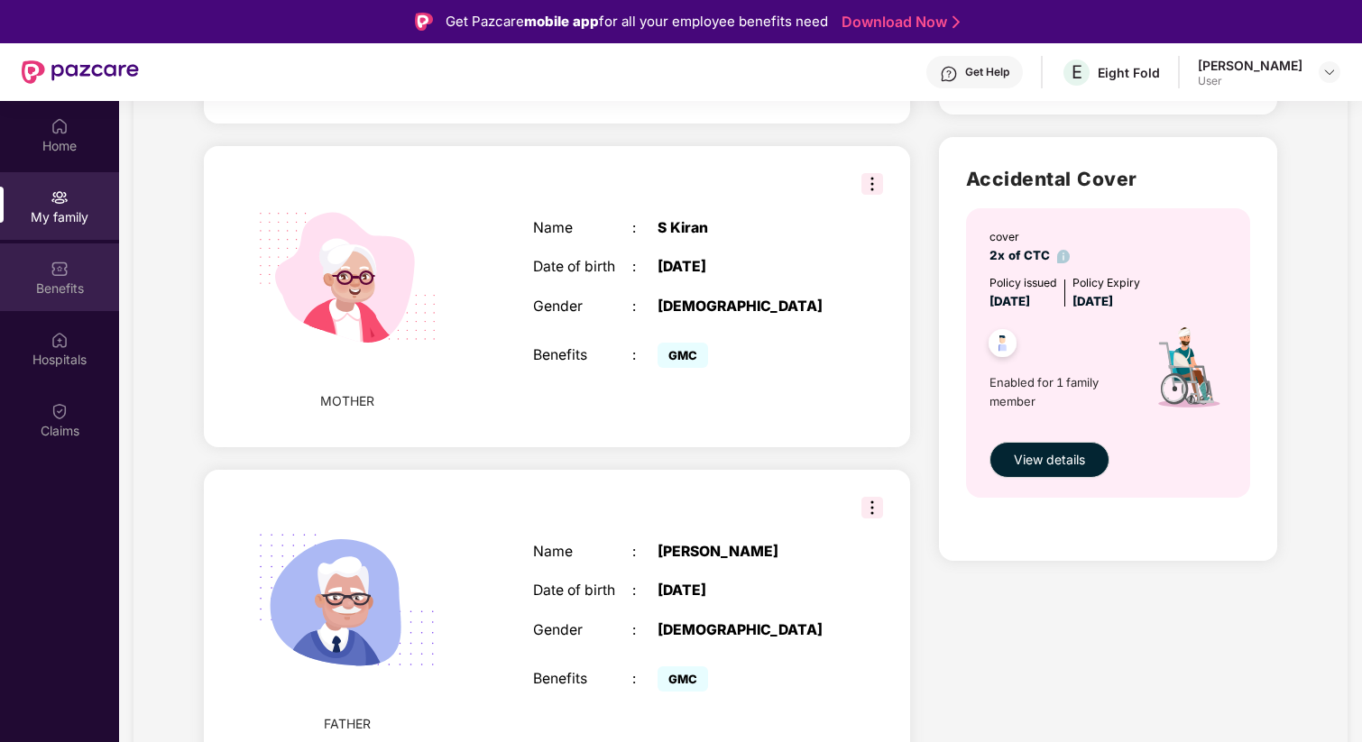
click at [64, 274] on img at bounding box center [60, 269] width 18 height 18
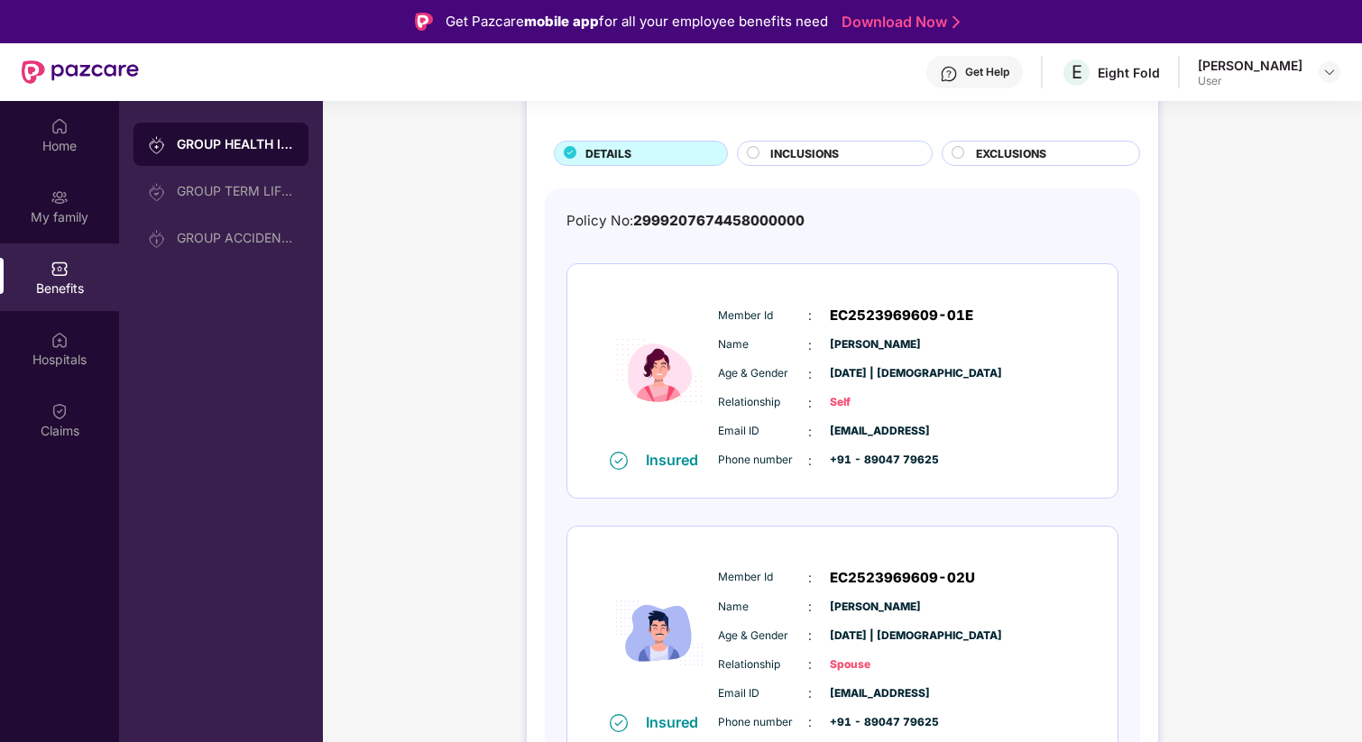
scroll to position [95, 0]
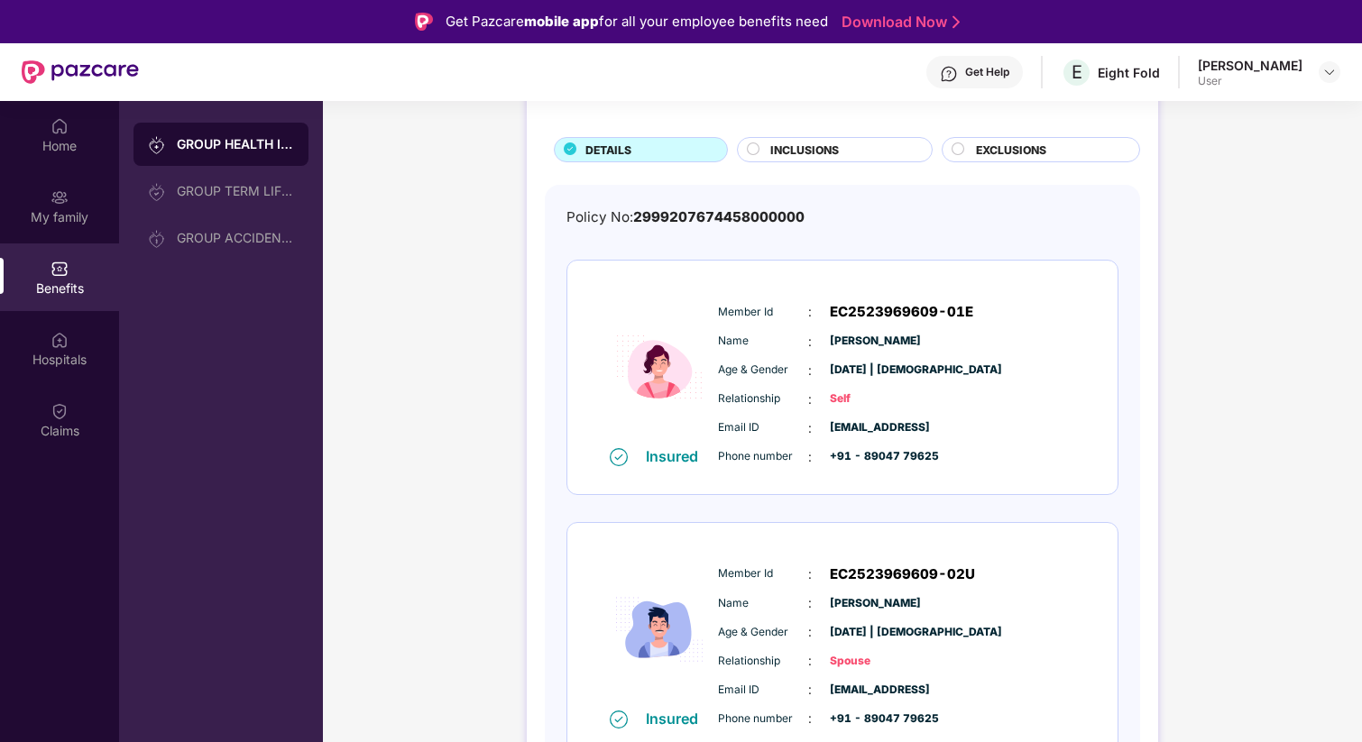
click at [898, 274] on div "Insured Member Id : EC2523969609-01E Name : Kruthika Sudarshan Age & Gender : 2…" at bounding box center [842, 378] width 550 height 234
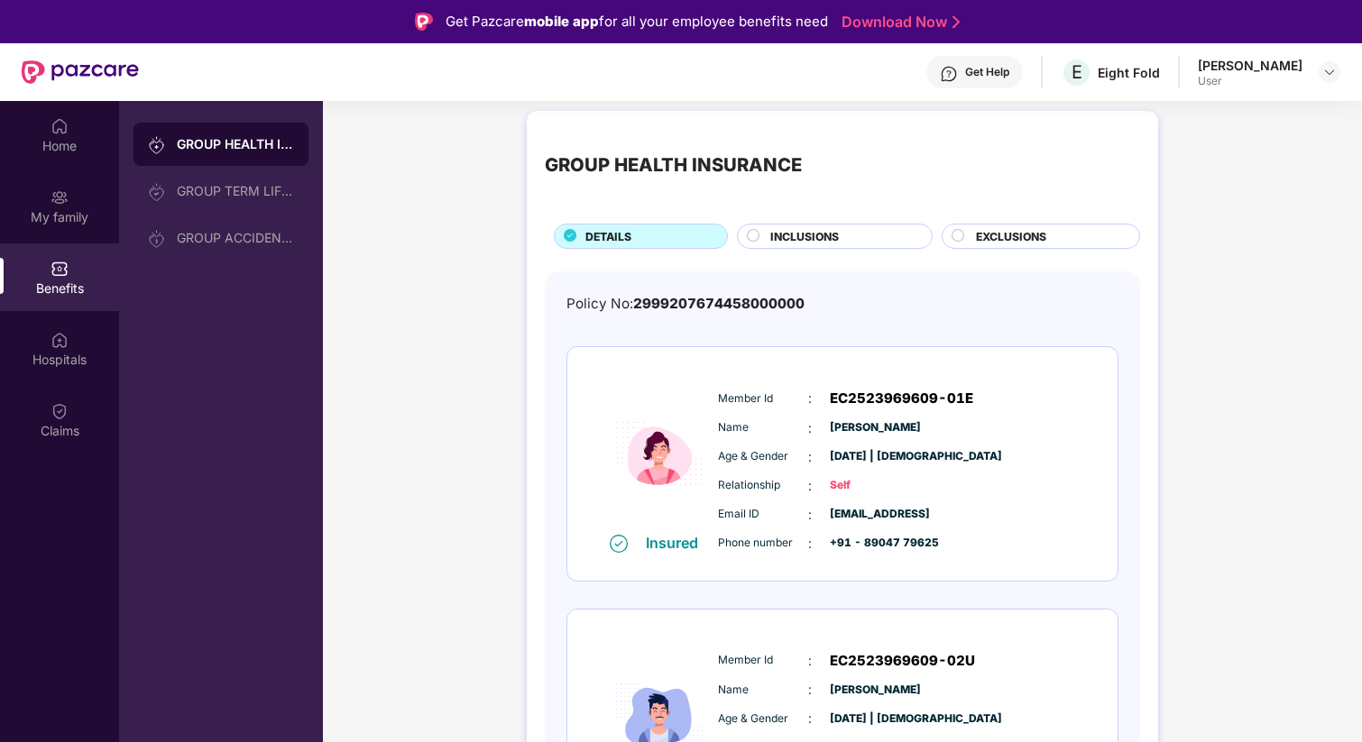
scroll to position [0, 0]
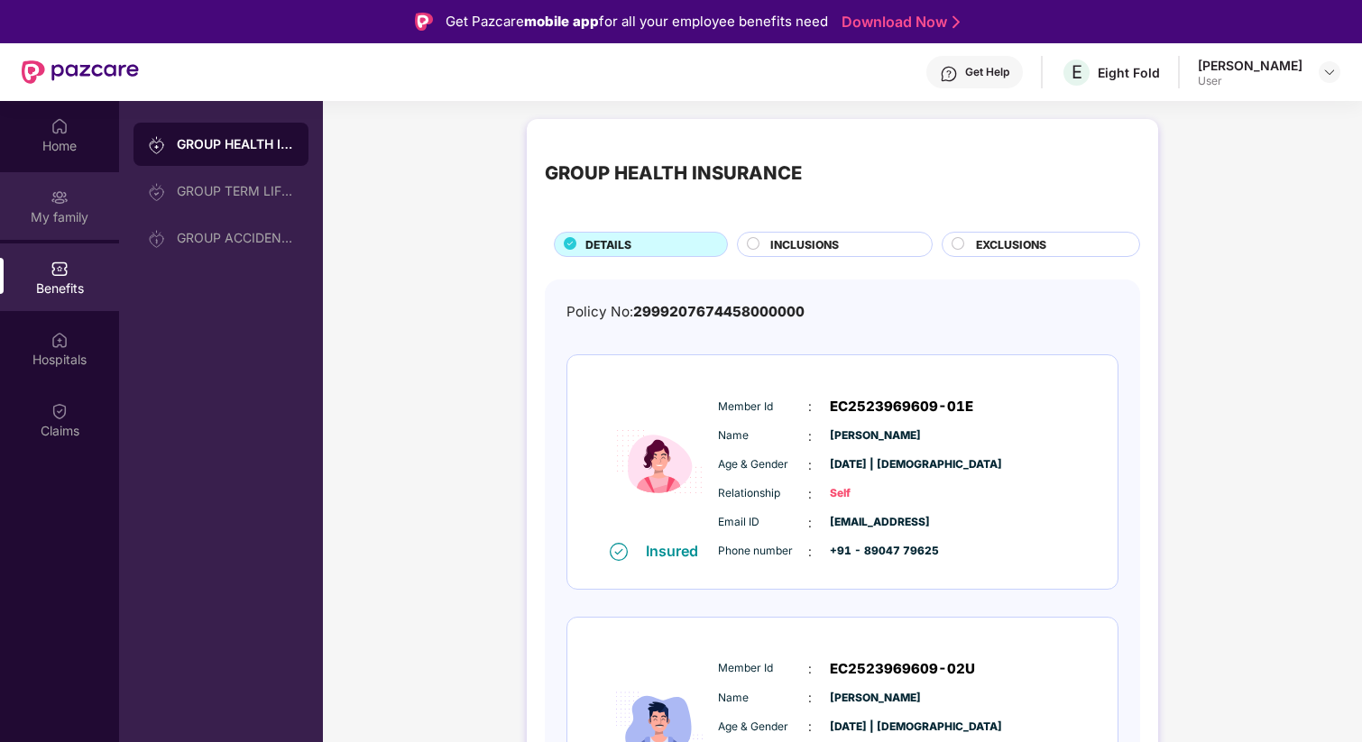
click at [44, 199] on div "My family" at bounding box center [59, 206] width 119 height 68
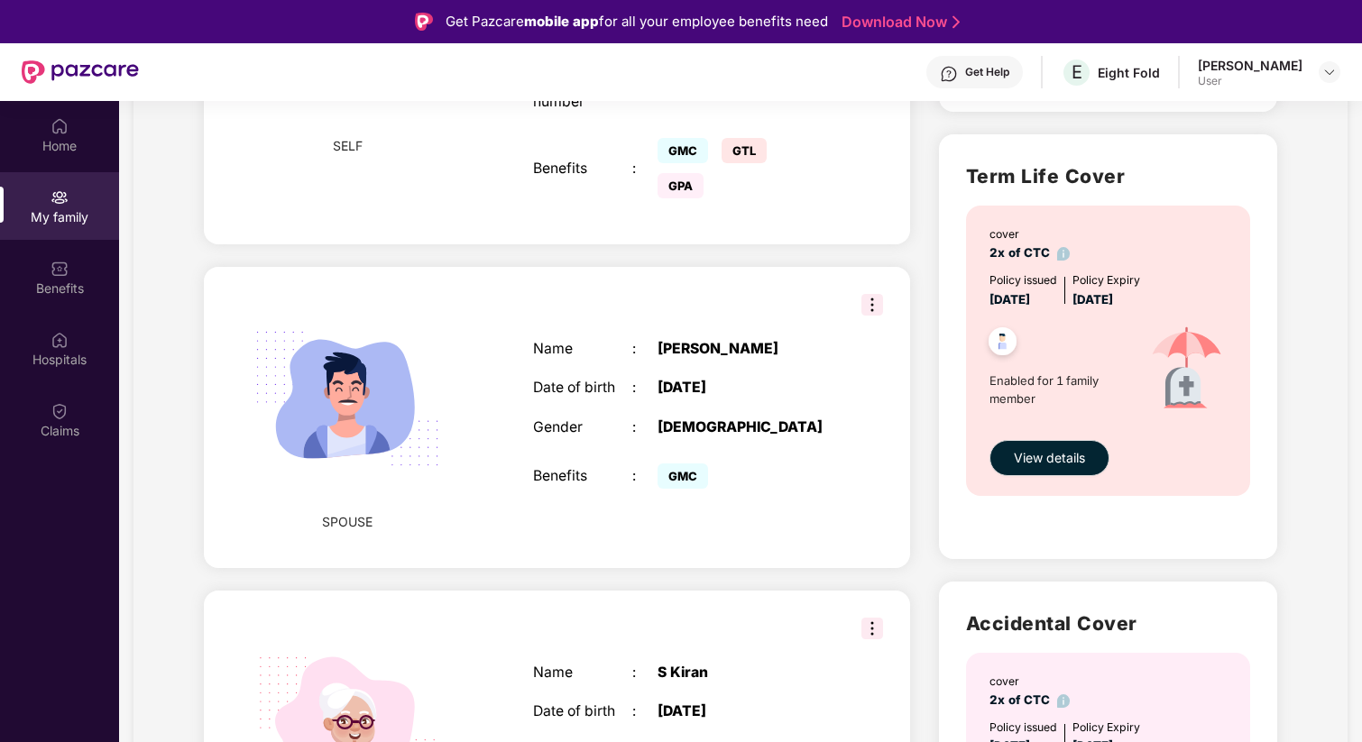
scroll to position [572, 0]
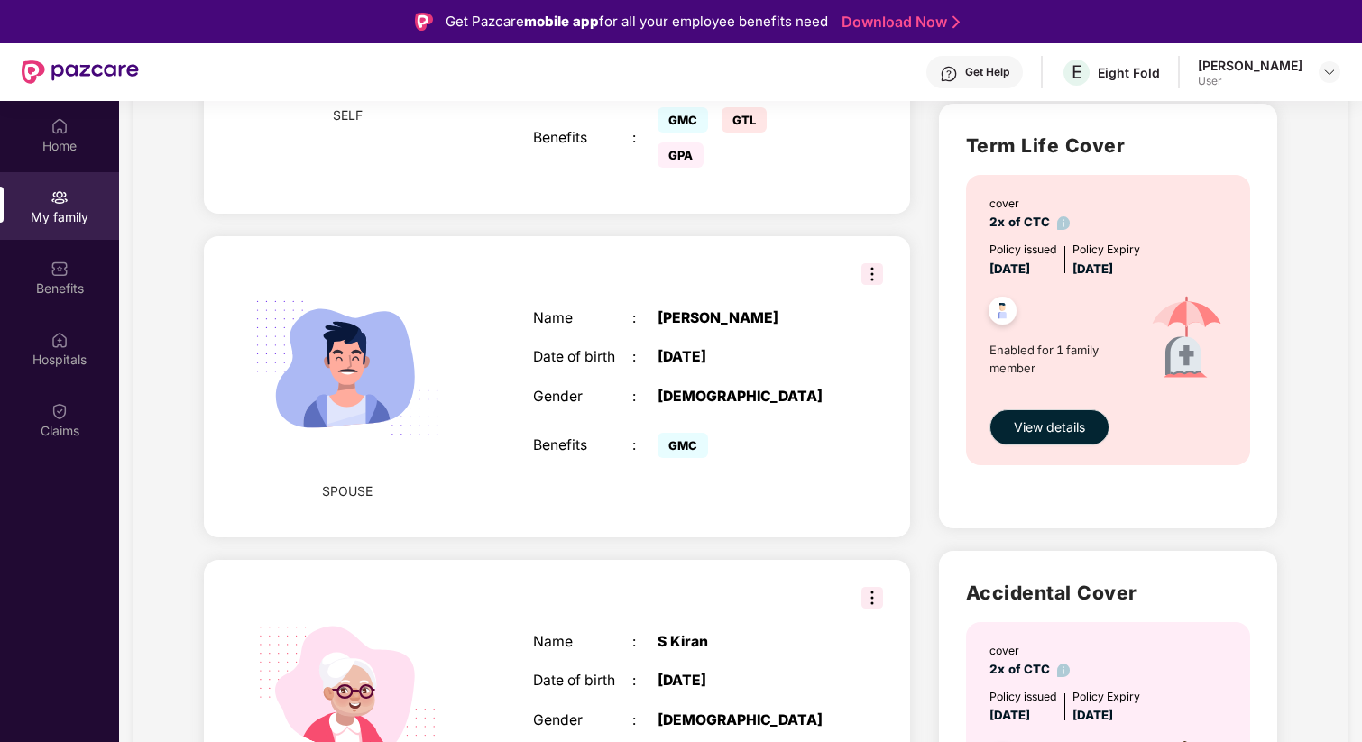
click at [869, 285] on img at bounding box center [872, 274] width 22 height 22
click at [447, 301] on img at bounding box center [347, 367] width 227 height 227
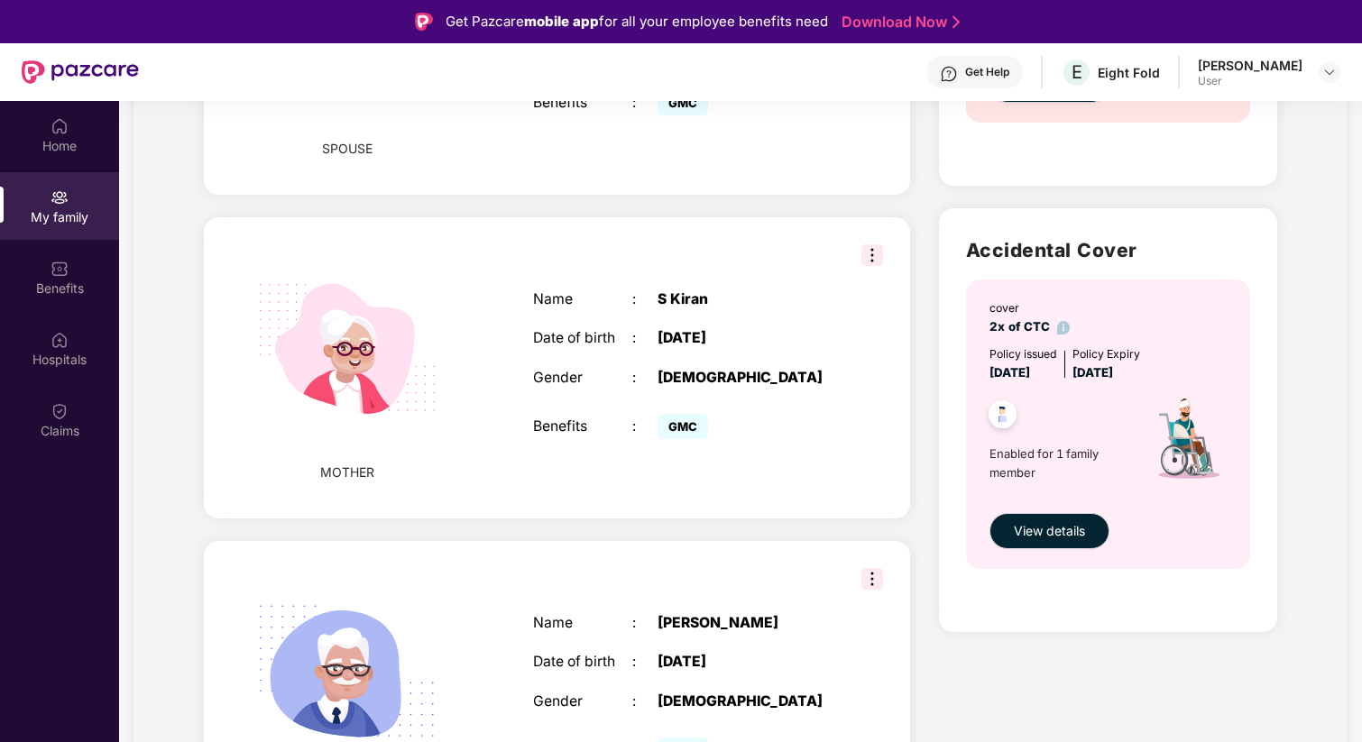
scroll to position [1008, 0]
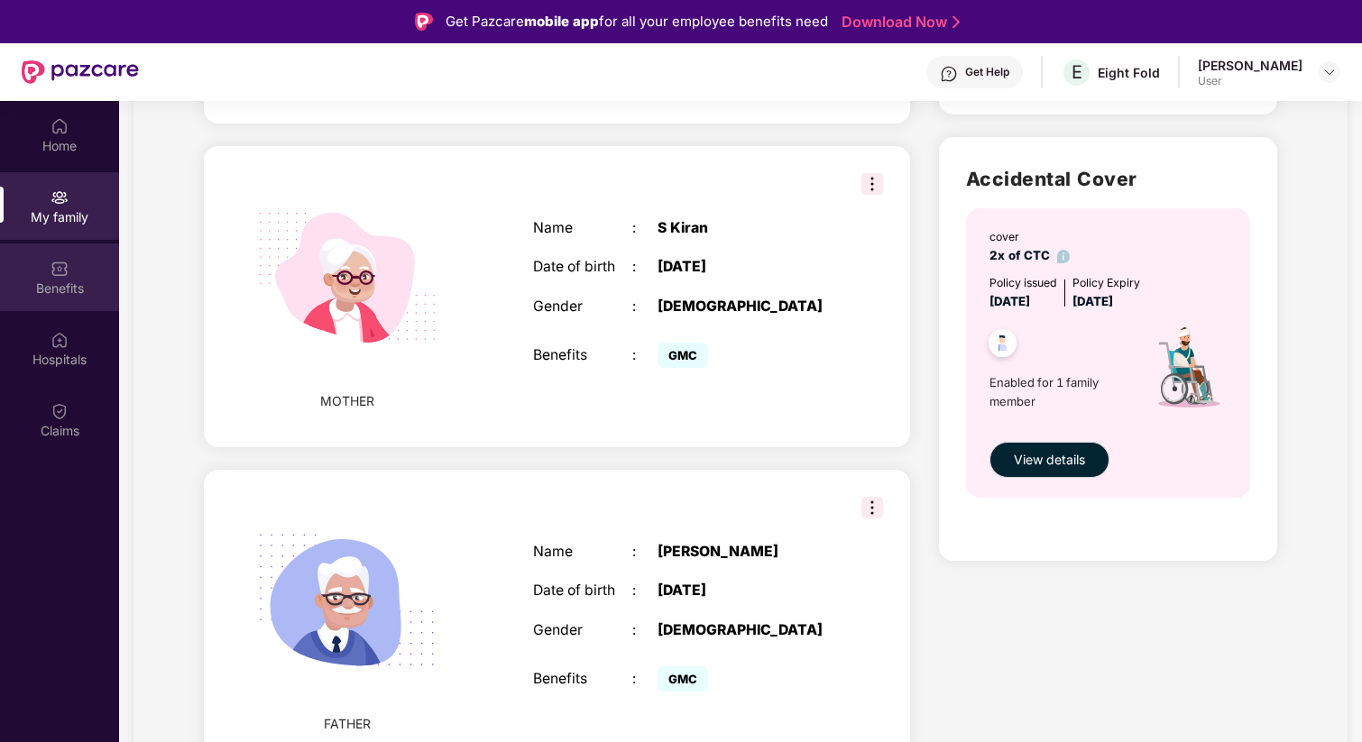
click at [15, 295] on div "Benefits" at bounding box center [59, 289] width 119 height 18
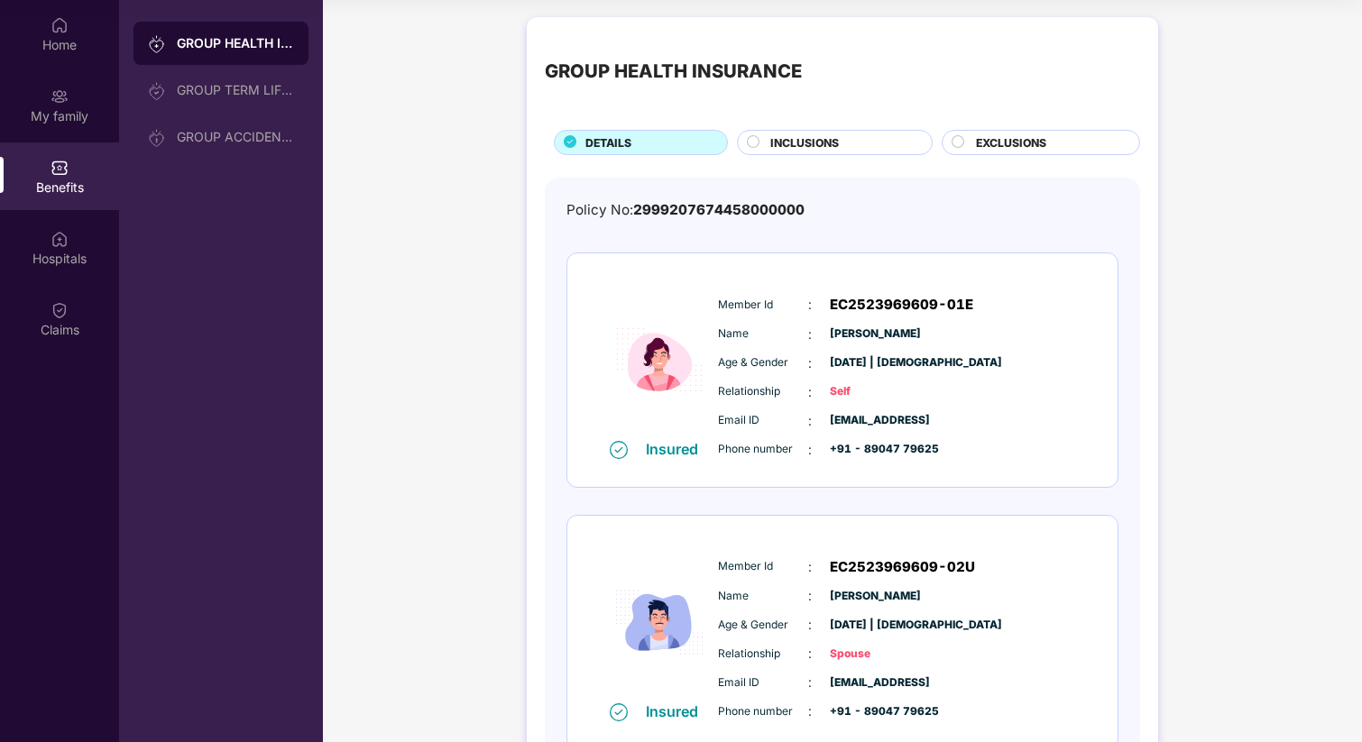
scroll to position [0, 0]
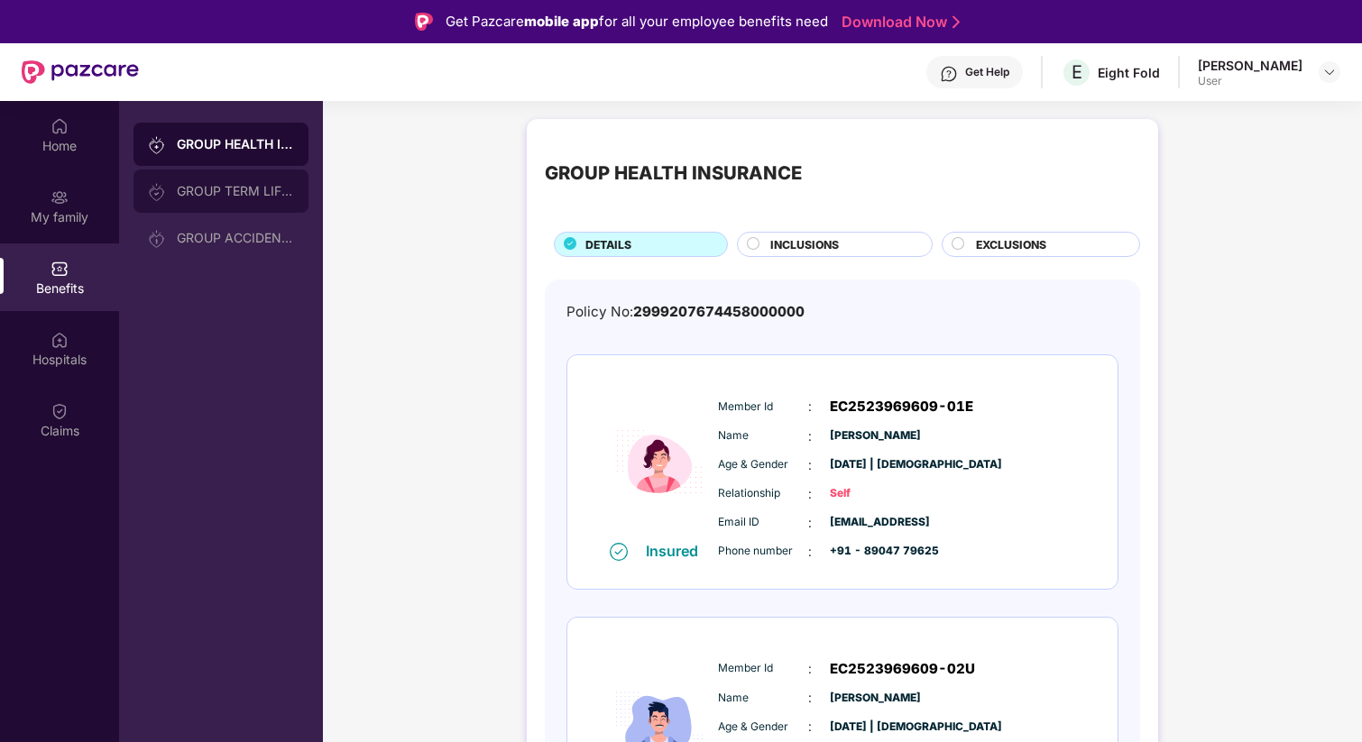
click at [204, 200] on div "GROUP TERM LIFE INSURANCE" at bounding box center [220, 191] width 175 height 43
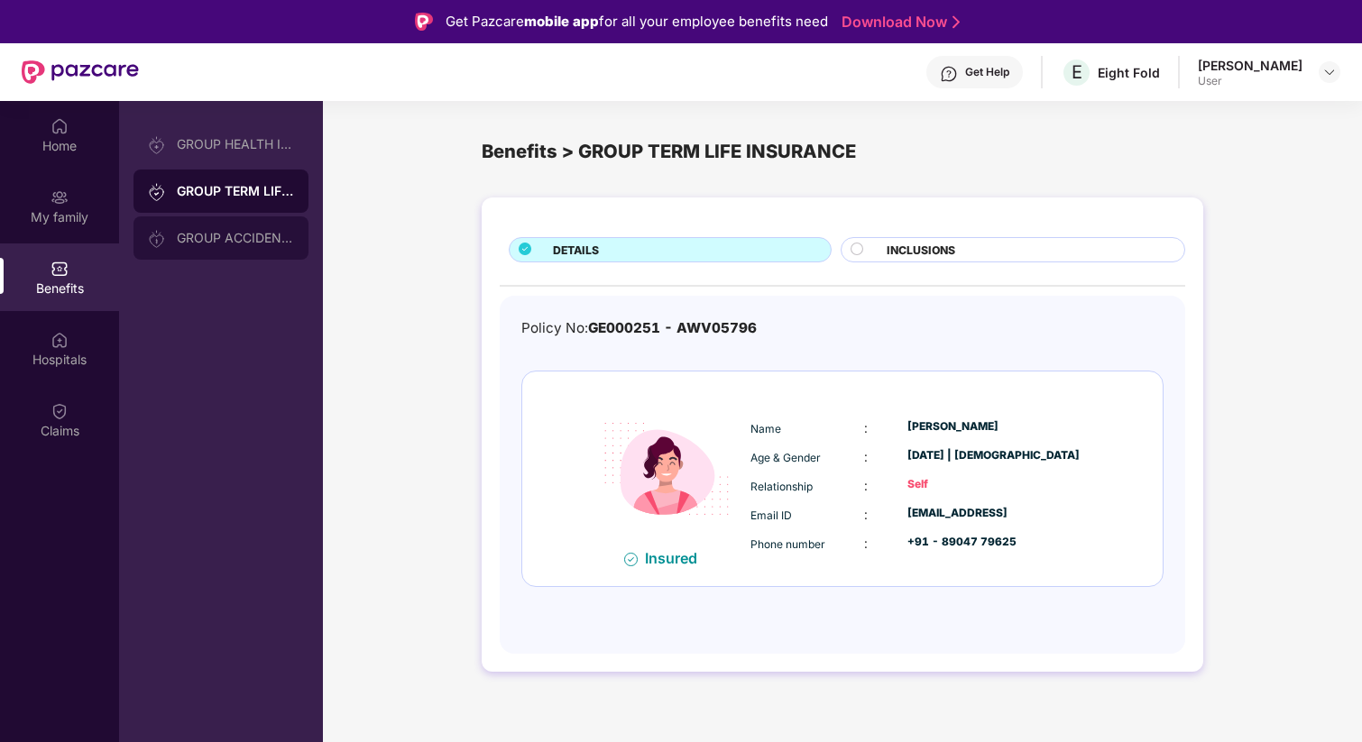
click at [210, 242] on div "GROUP ACCIDENTAL INSURANCE" at bounding box center [235, 238] width 117 height 14
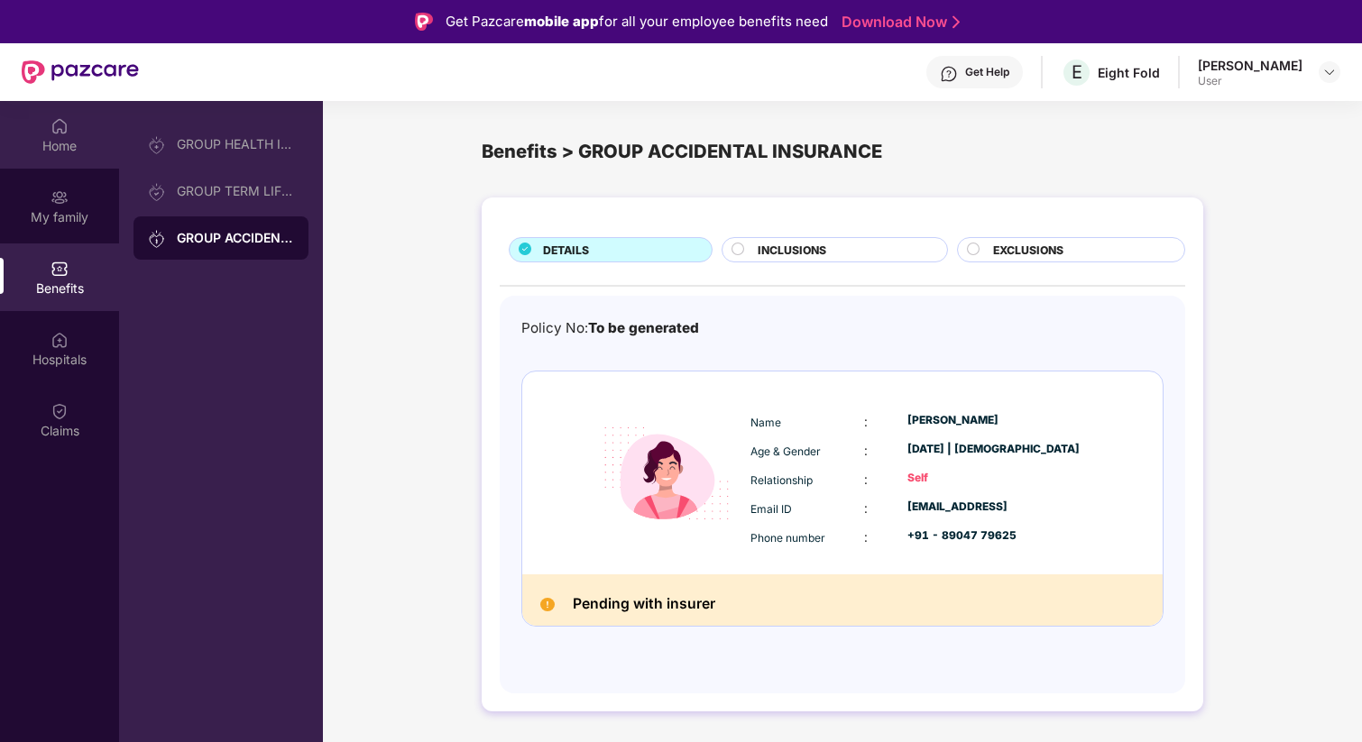
click at [62, 137] on div "Home" at bounding box center [59, 146] width 119 height 18
